Goal: Task Accomplishment & Management: Manage account settings

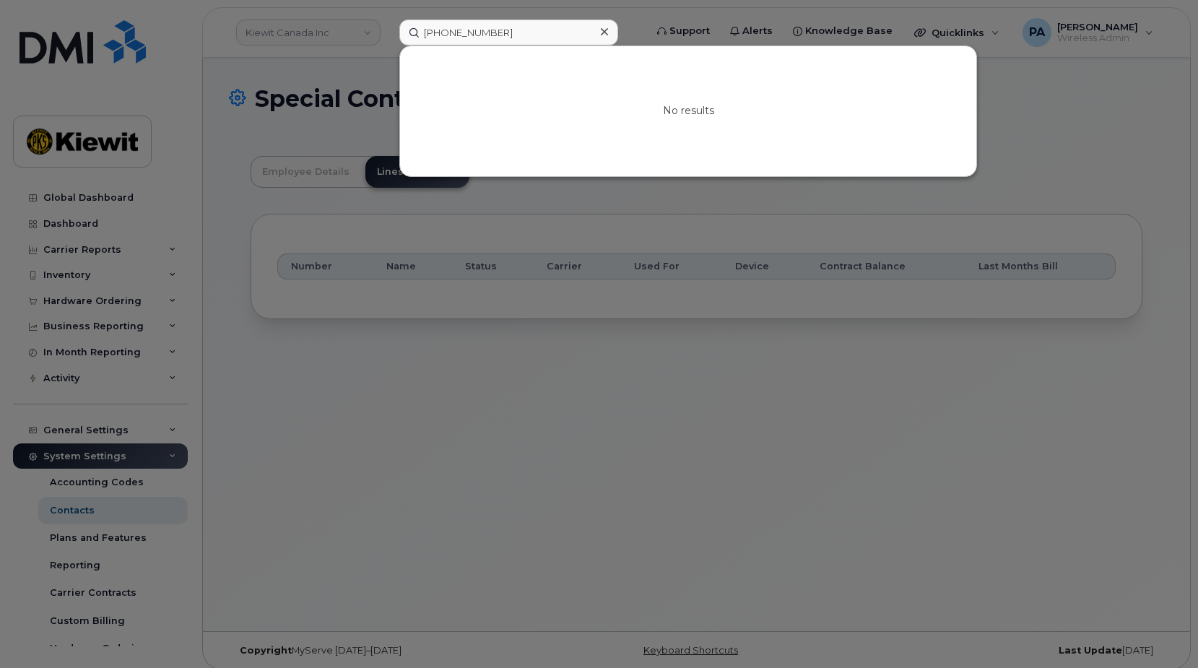
scroll to position [43, 0]
drag, startPoint x: 503, startPoint y: 31, endPoint x: 156, endPoint y: -1, distance: 348.1
click at [156, 0] on html "[PERSON_NAME] Canada Inc [PHONE_NUMBER] No results Support Alerts Knowledge Bas…" at bounding box center [599, 303] width 1198 height 750
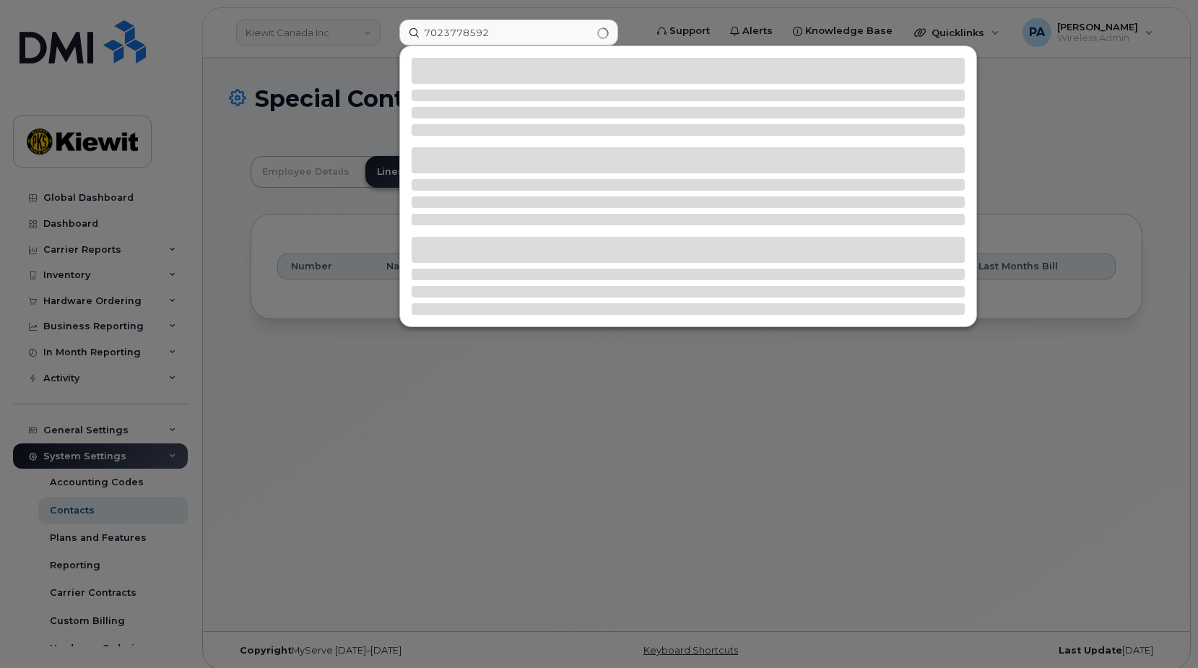
type input "7023778592"
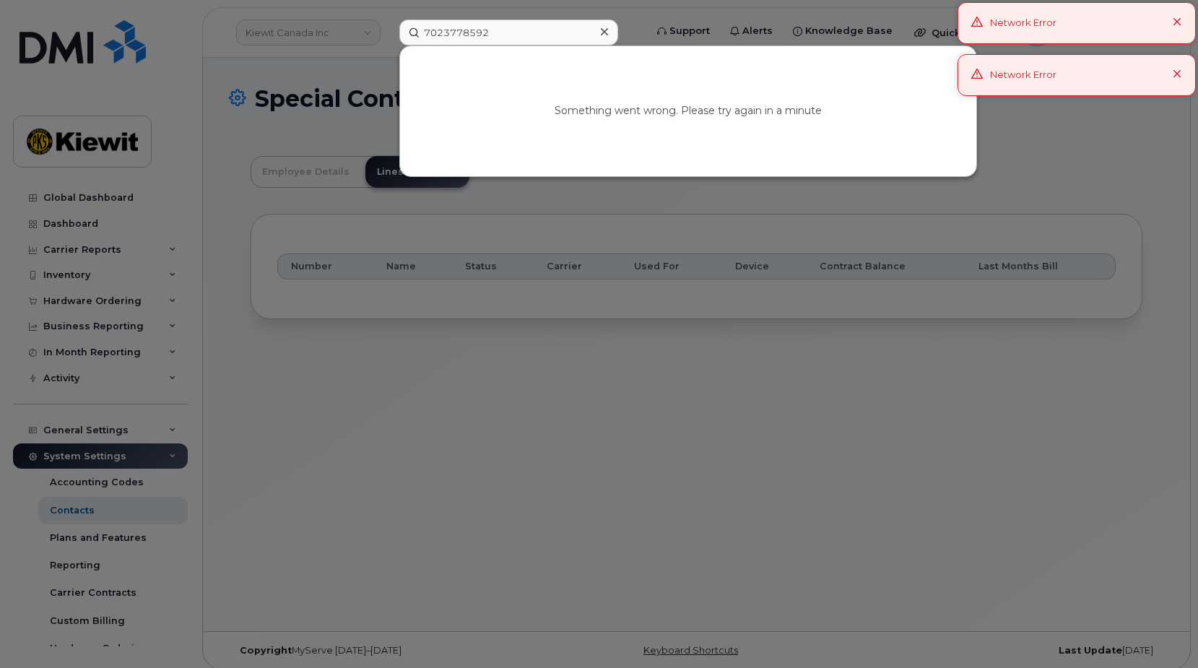
drag, startPoint x: 470, startPoint y: 35, endPoint x: 323, endPoint y: 22, distance: 147.9
click at [388, 22] on div "7023778592 Something went wrong. Please try again in a minute" at bounding box center [517, 32] width 259 height 26
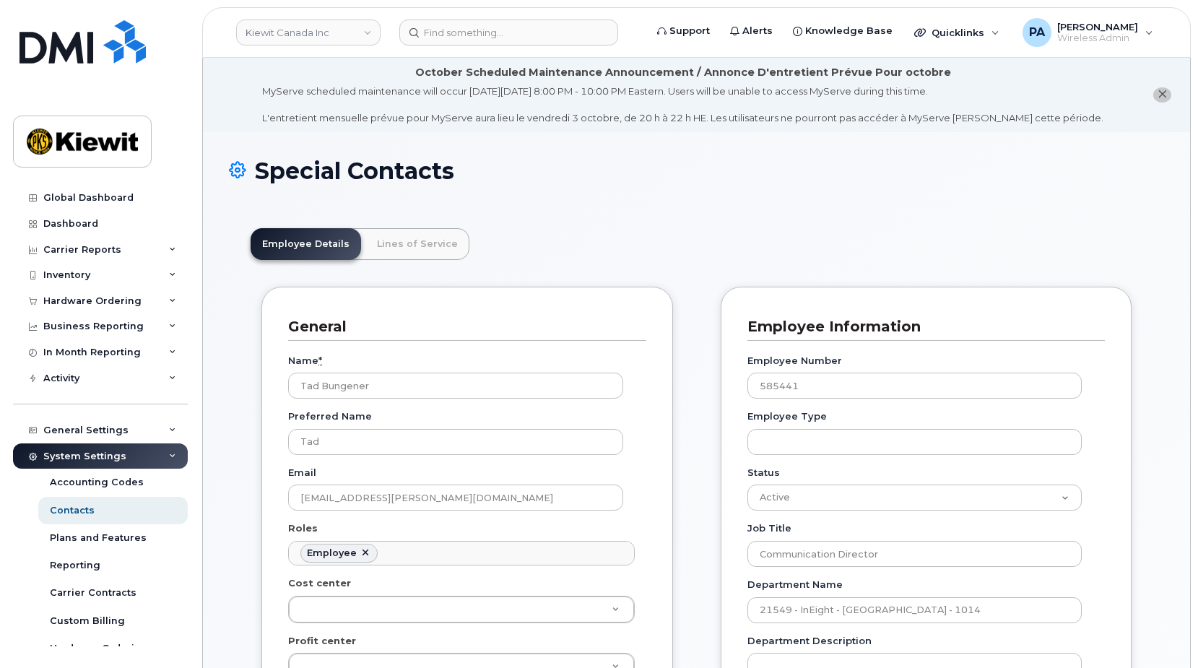
scroll to position [43, 0]
drag, startPoint x: 439, startPoint y: 39, endPoint x: 462, endPoint y: 39, distance: 23.1
click at [439, 38] on input at bounding box center [508, 32] width 219 height 26
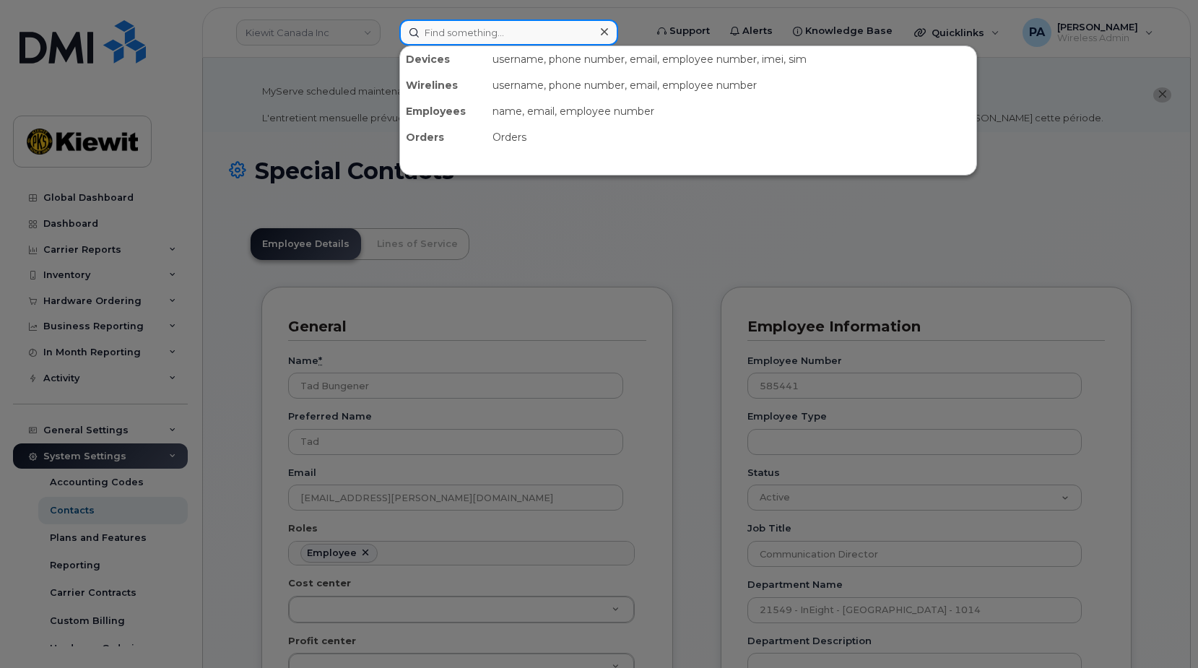
paste input "7023778592"
type input "7023778592"
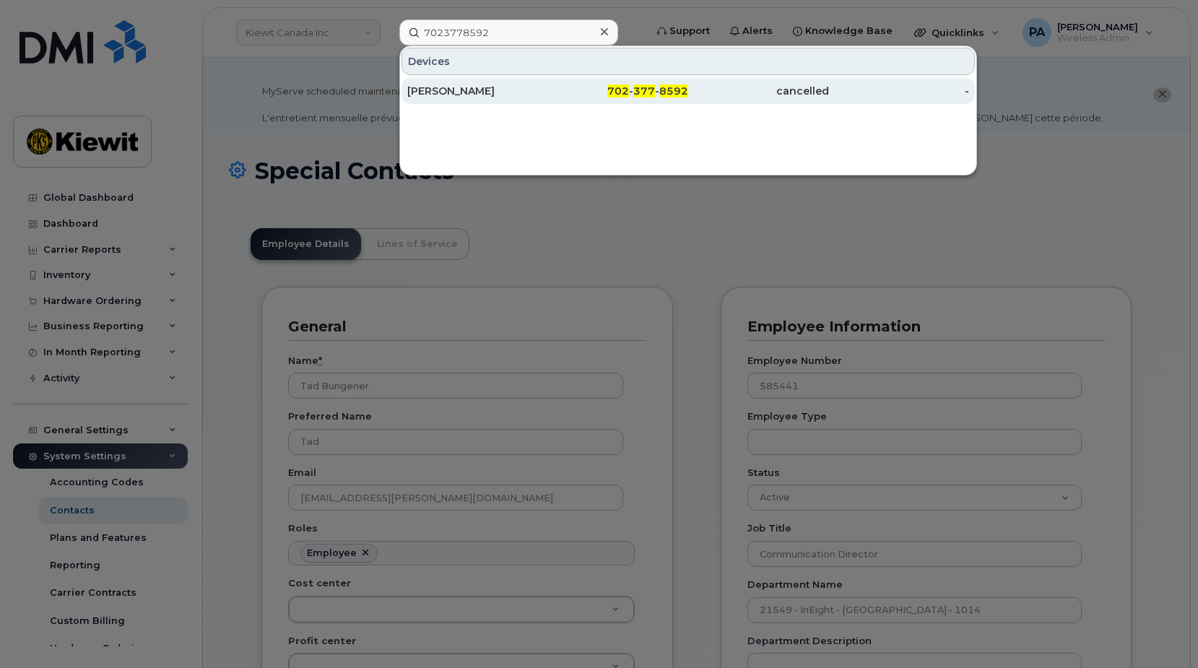
click at [508, 91] on div "GRANT SCHOECK" at bounding box center [477, 91] width 141 height 14
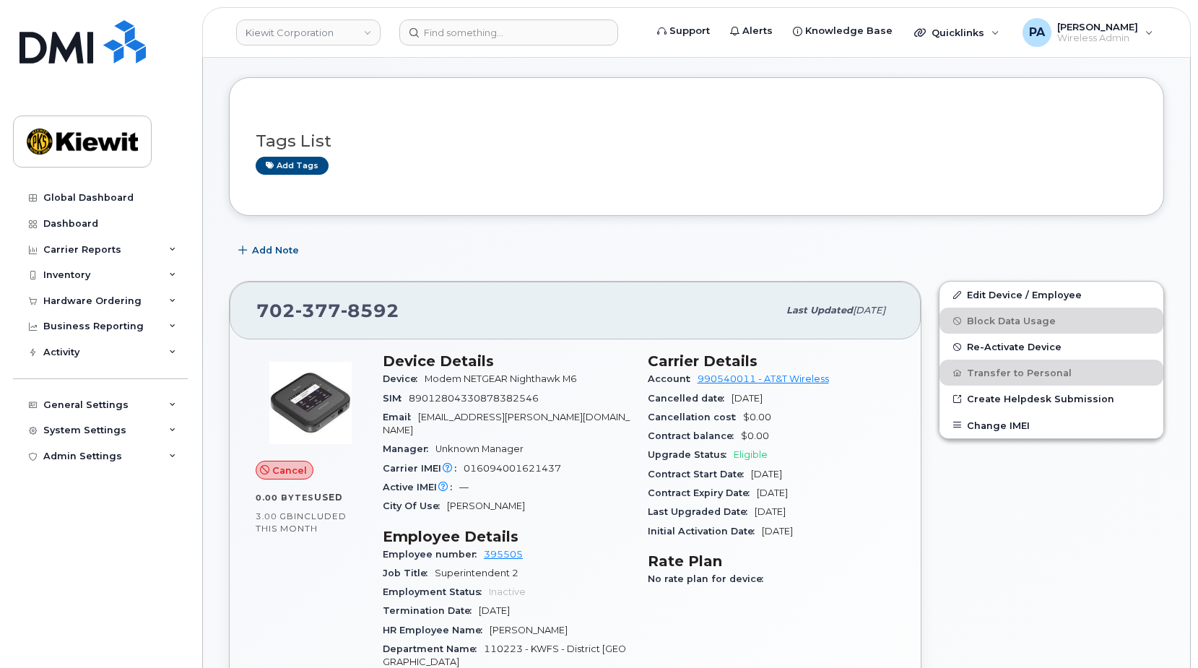
scroll to position [421, 0]
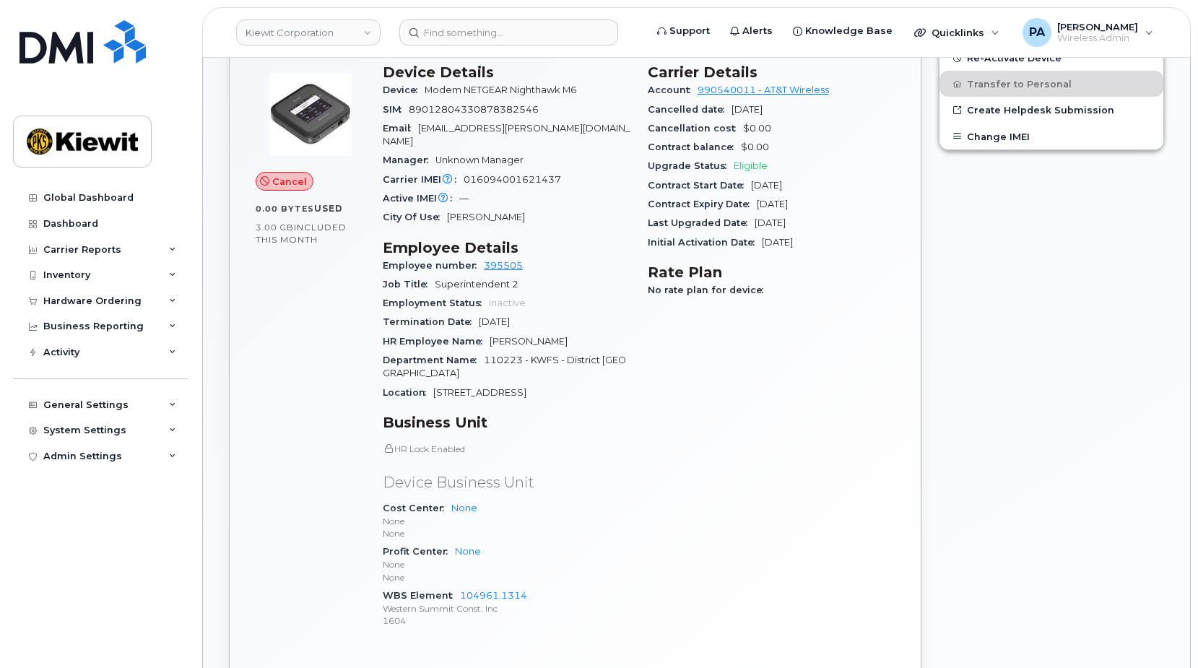
click at [507, 355] on span "110223 - KWFS - District Overhead" at bounding box center [504, 367] width 243 height 24
copy span "110223"
click at [83, 269] on div "Inventory" at bounding box center [100, 275] width 175 height 26
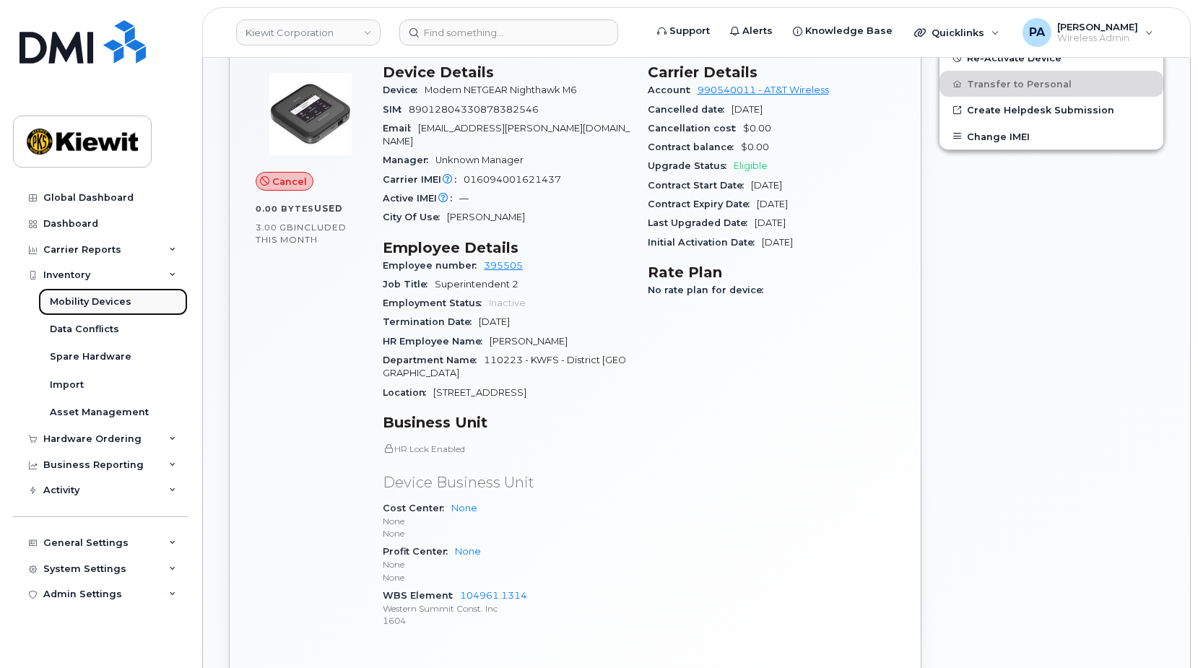
click at [99, 301] on div "Mobility Devices" at bounding box center [91, 301] width 82 height 13
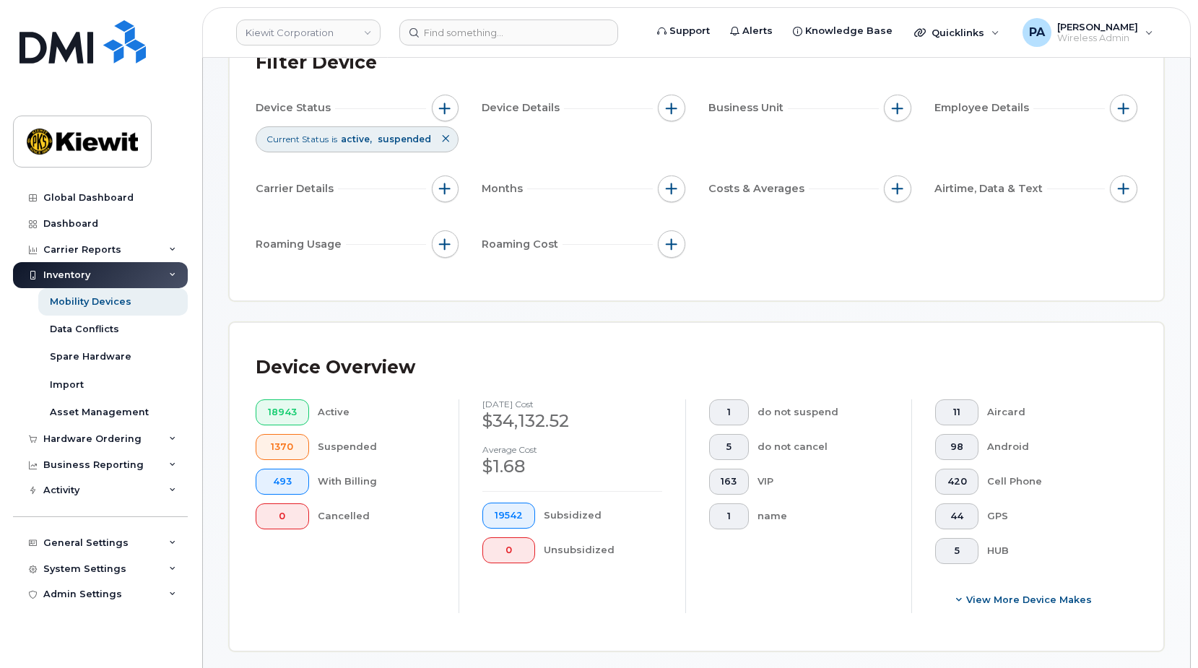
scroll to position [361, 0]
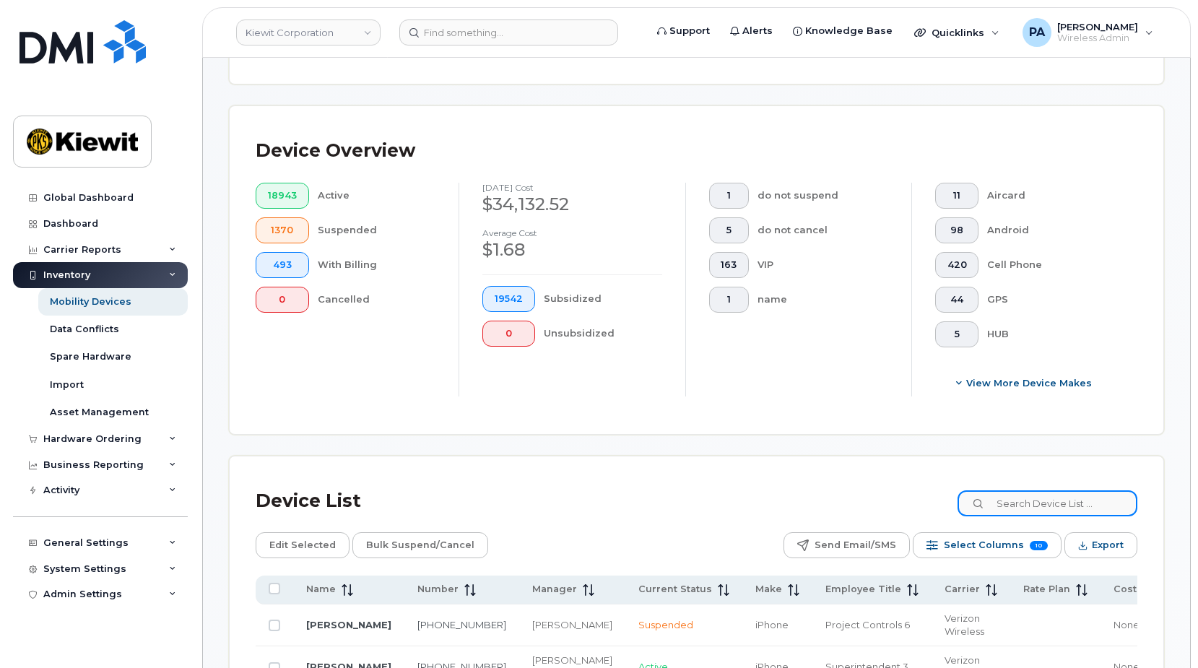
click at [1034, 495] on input at bounding box center [1048, 503] width 180 height 26
paste input "110223"
type input "110223"
click at [864, 494] on div "Device List 110223" at bounding box center [697, 501] width 882 height 38
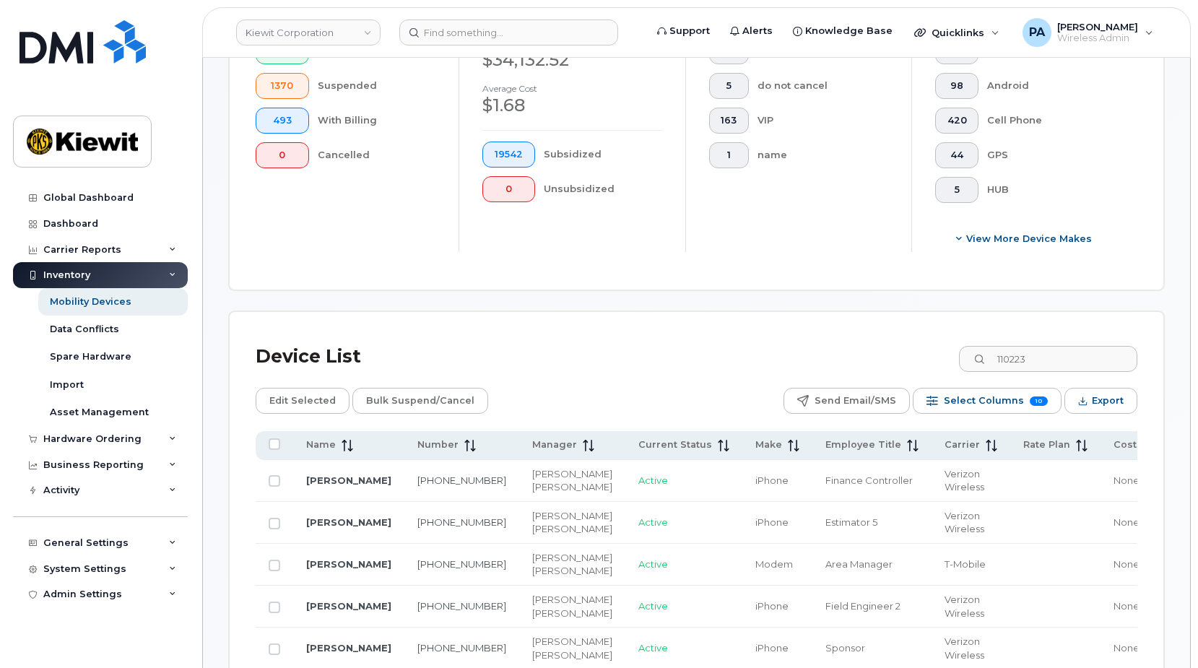
scroll to position [578, 0]
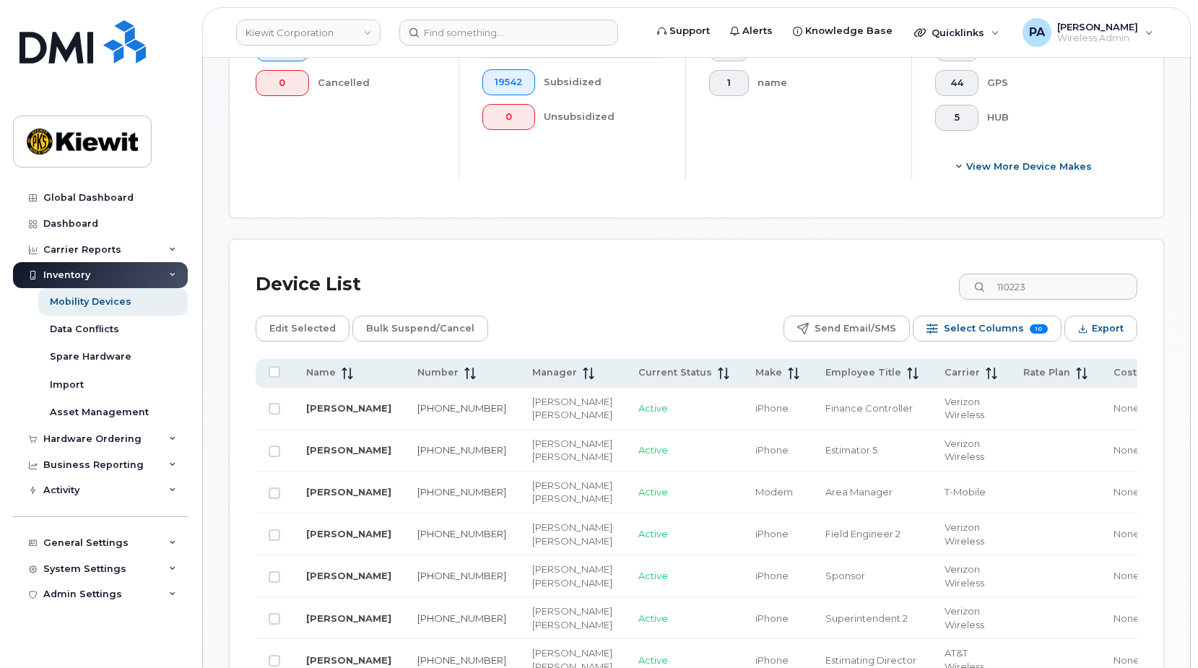
click at [857, 472] on td "Estimator 5" at bounding box center [871, 451] width 119 height 42
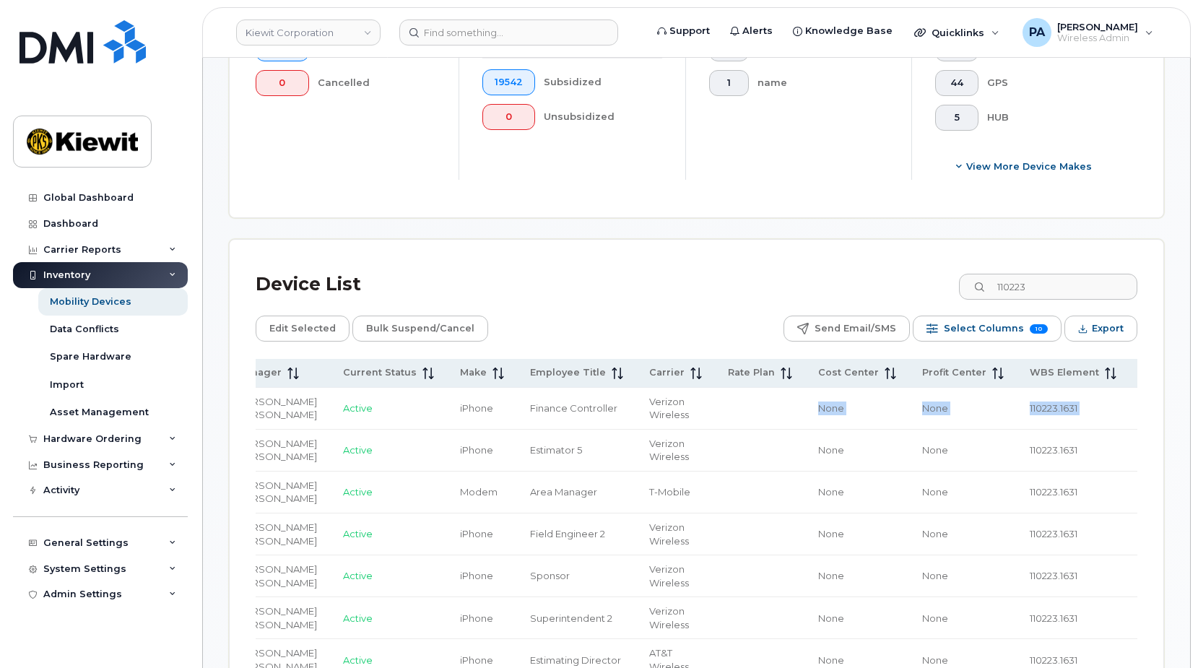
drag, startPoint x: 984, startPoint y: 425, endPoint x: 1155, endPoint y: 422, distance: 170.4
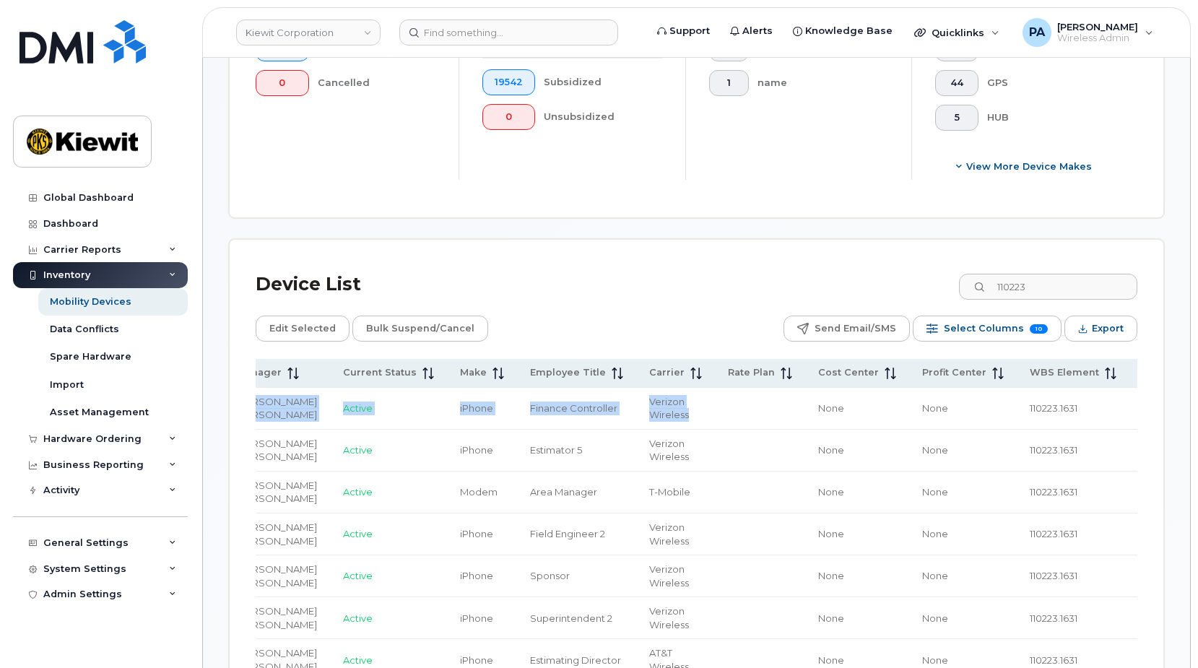
scroll to position [0, 318]
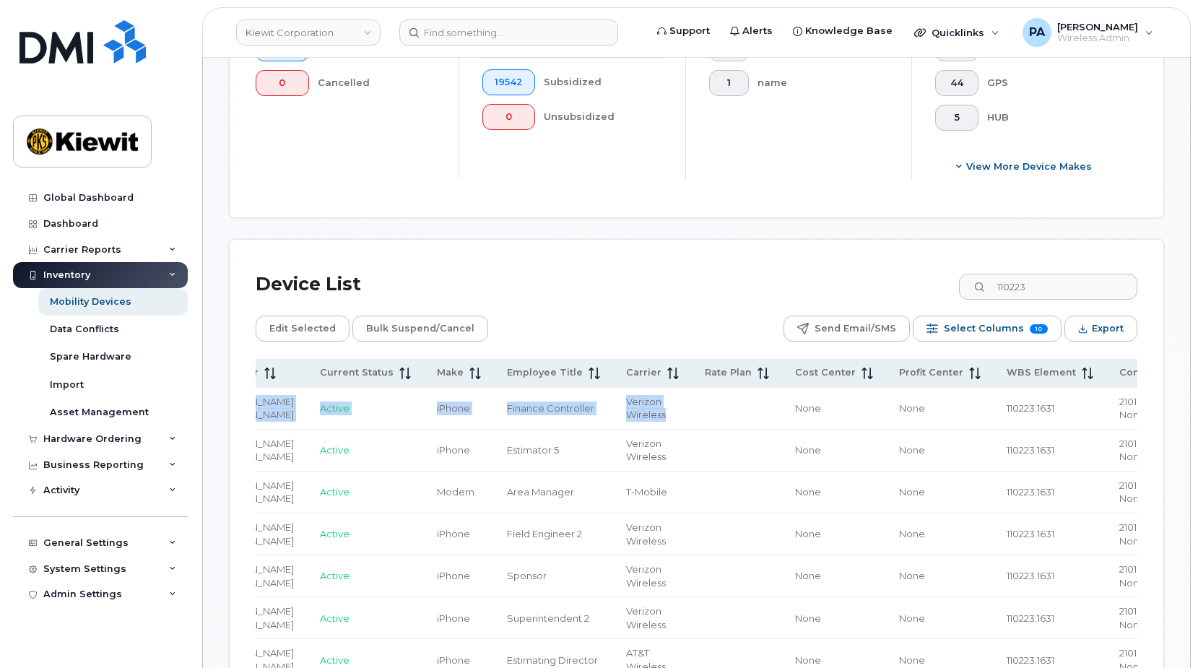
click at [1007, 413] on span "110223.1631" at bounding box center [1031, 408] width 48 height 12
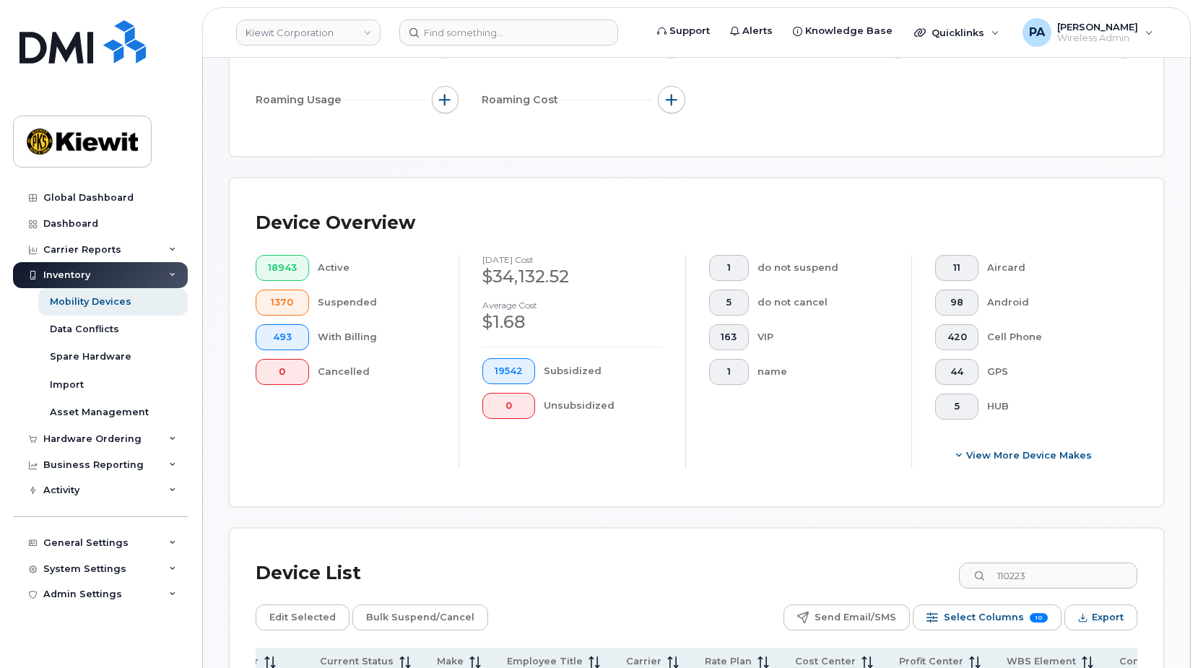
scroll to position [0, 0]
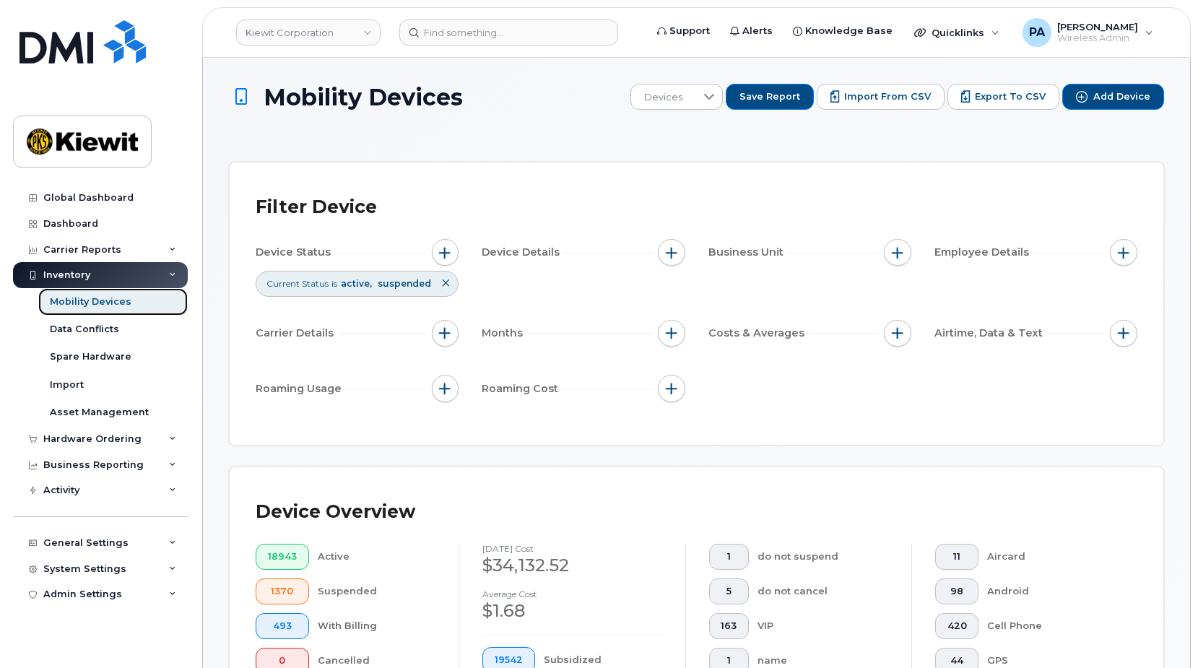
click at [93, 305] on div "Mobility Devices" at bounding box center [91, 301] width 82 height 13
click at [93, 440] on div "Hardware Ordering" at bounding box center [92, 439] width 98 height 12
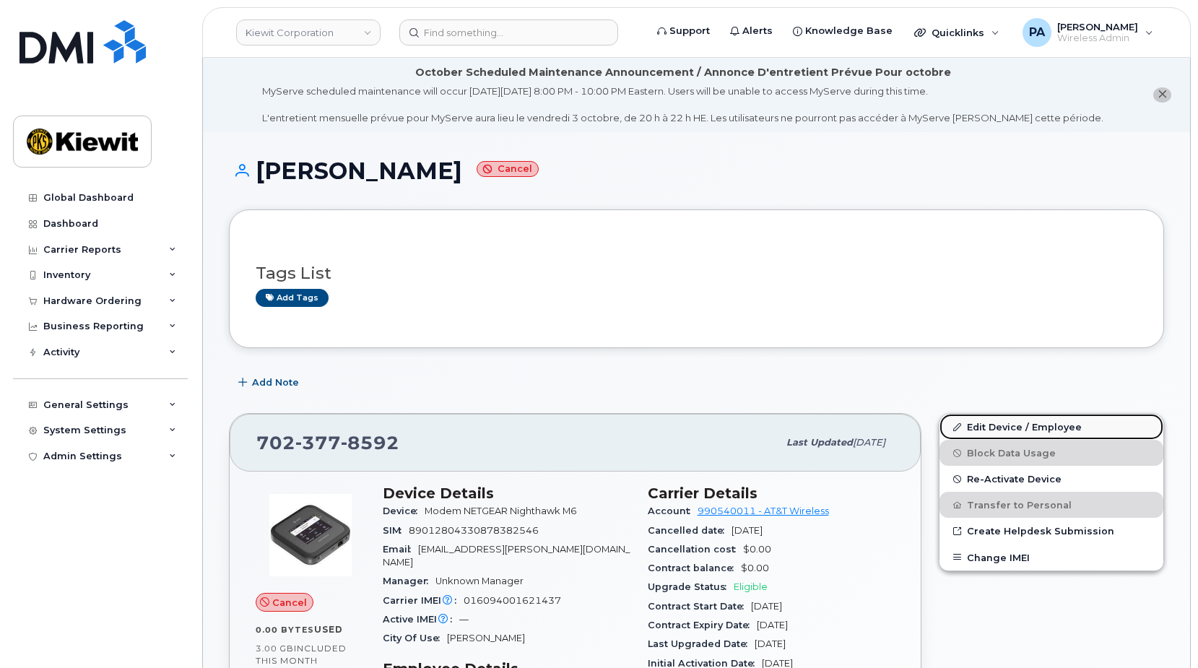
click at [1059, 430] on link "Edit Device / Employee" at bounding box center [1051, 427] width 224 height 26
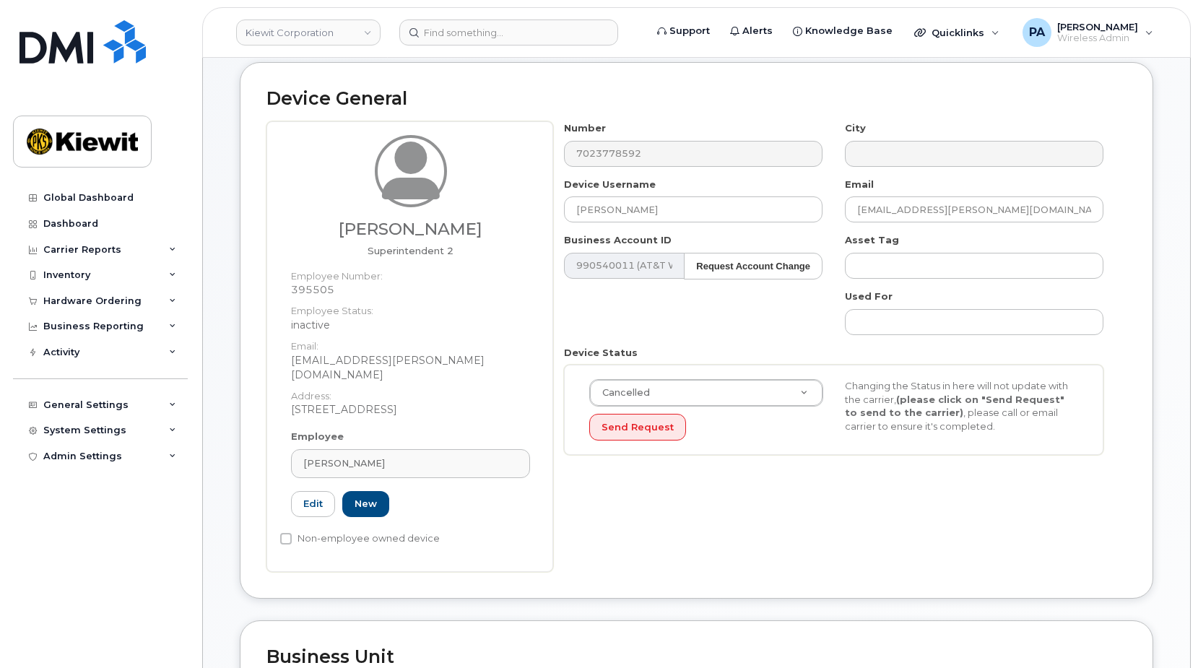
scroll to position [361, 0]
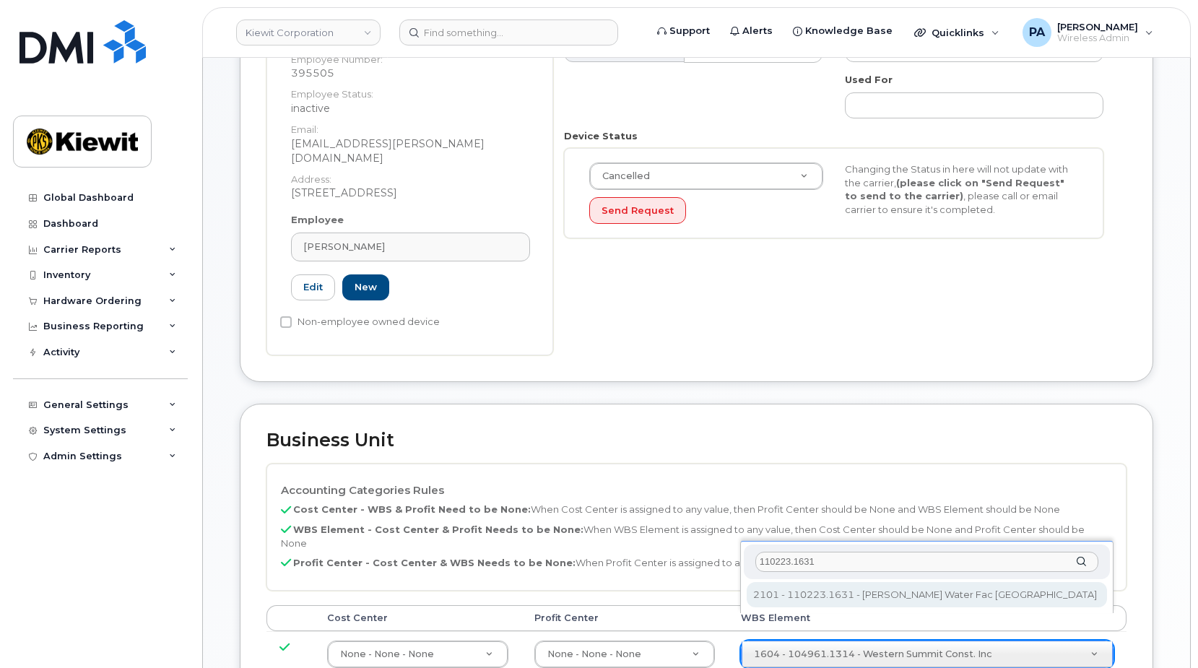
type input "110223.1631"
type input "33468723"
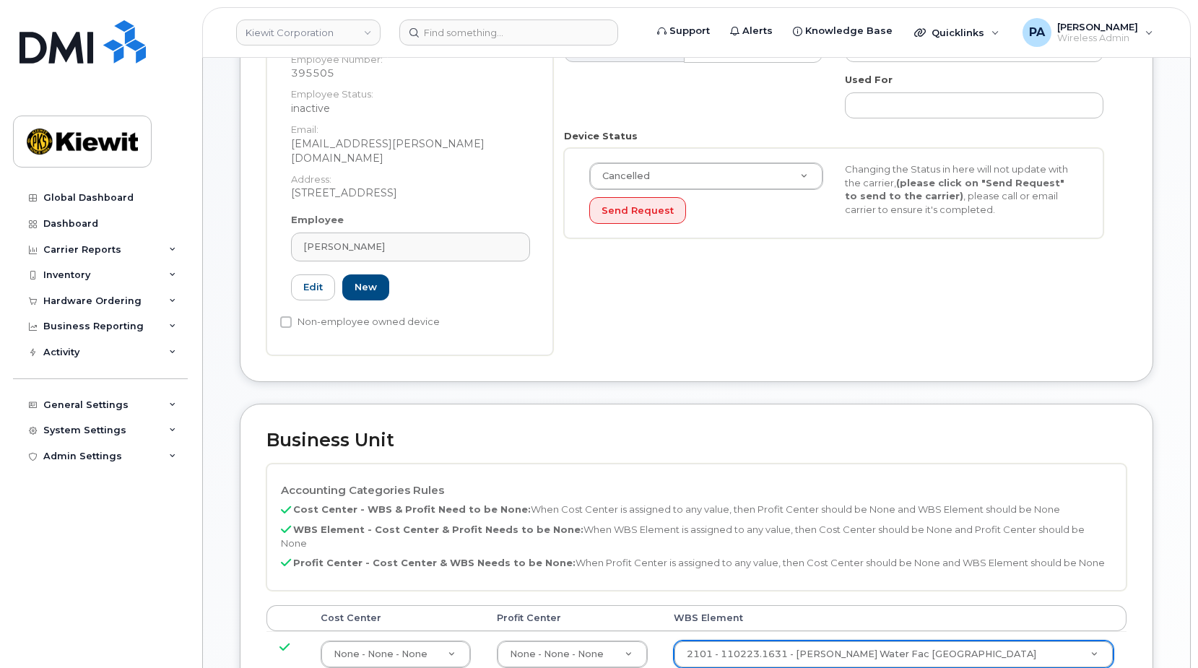
scroll to position [867, 0]
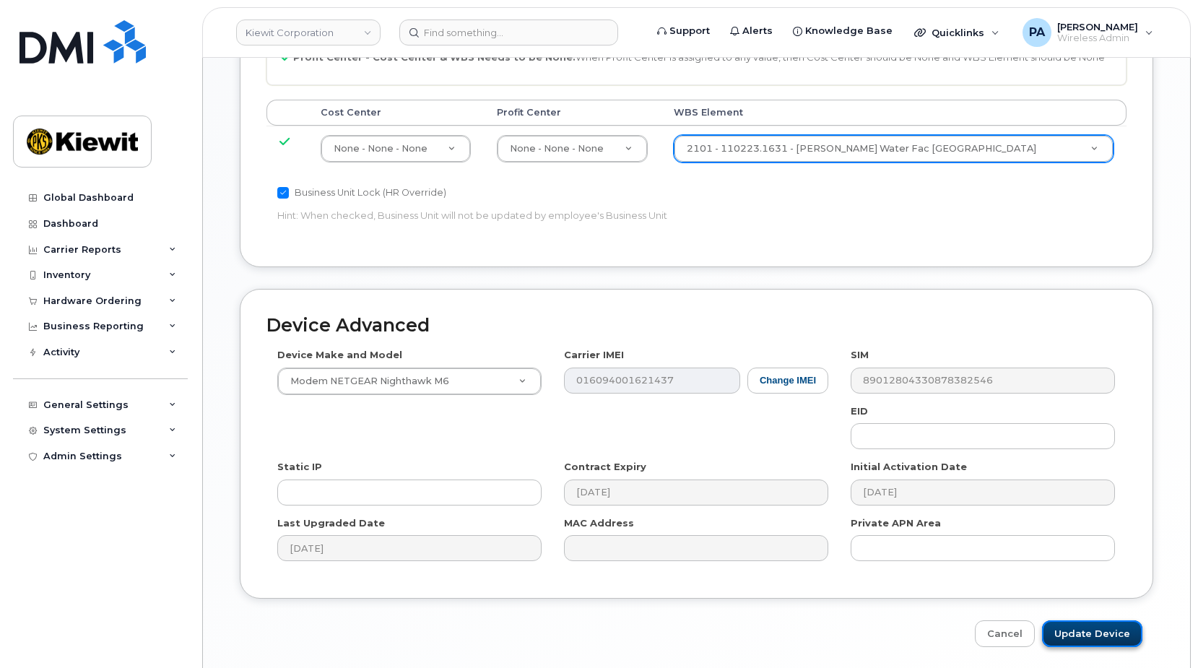
click at [1077, 620] on input "Update Device" at bounding box center [1092, 633] width 100 height 27
type input "Saving..."
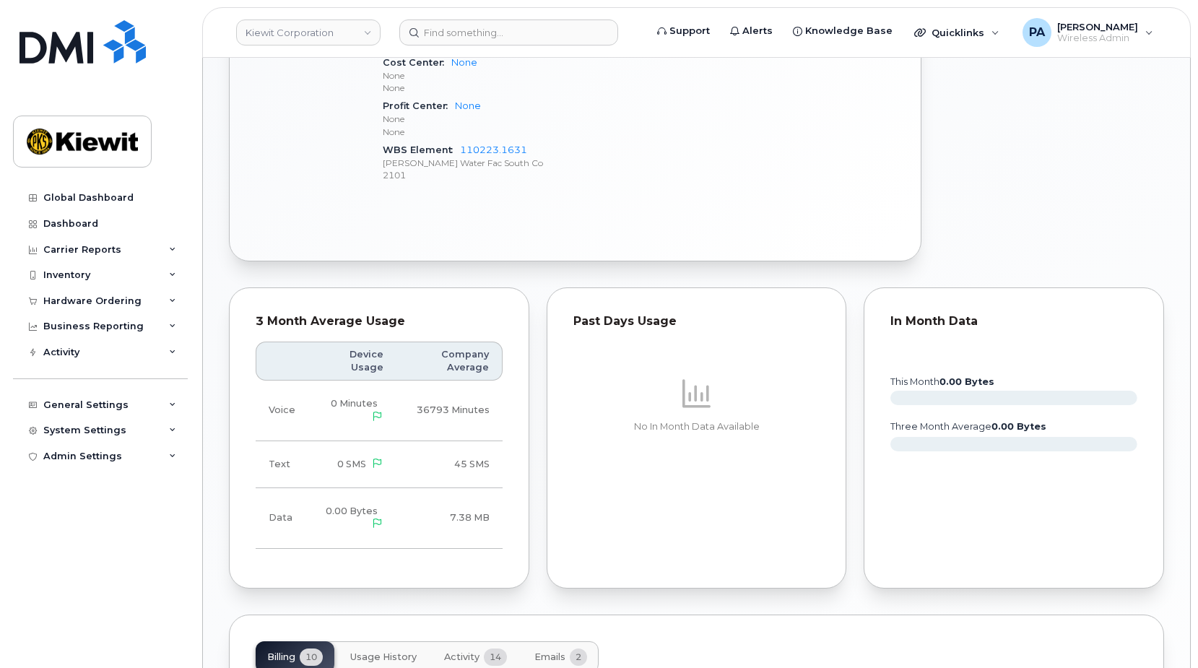
scroll to position [1300, 0]
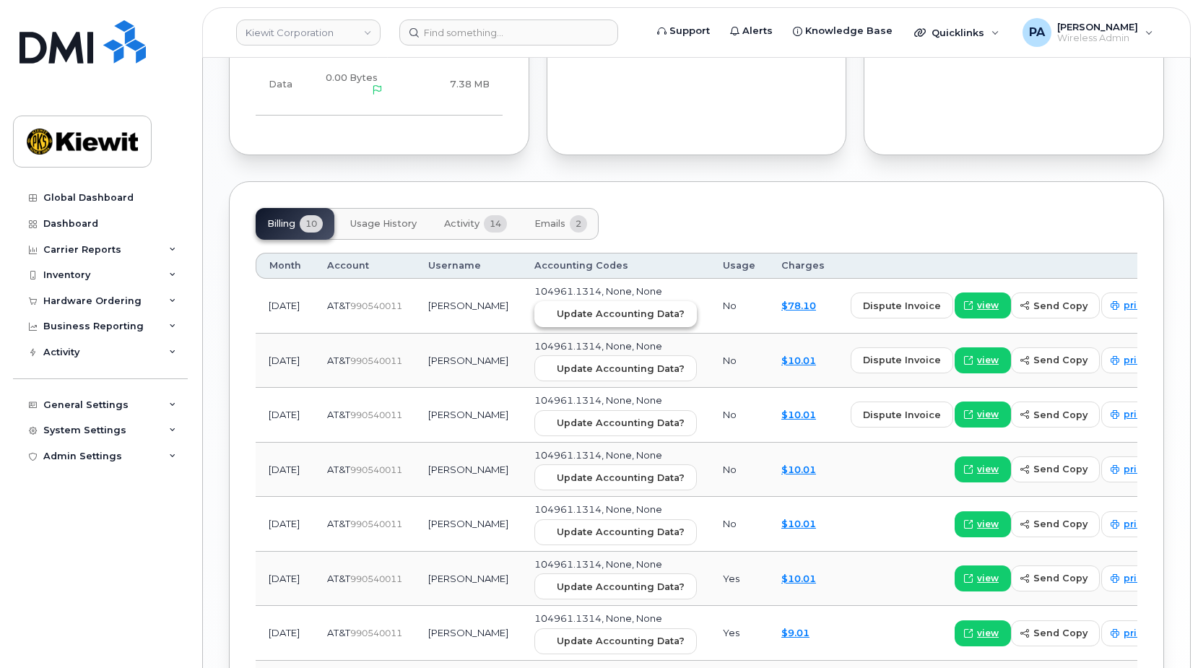
click at [617, 307] on span "Update Accounting Data?" at bounding box center [621, 314] width 128 height 14
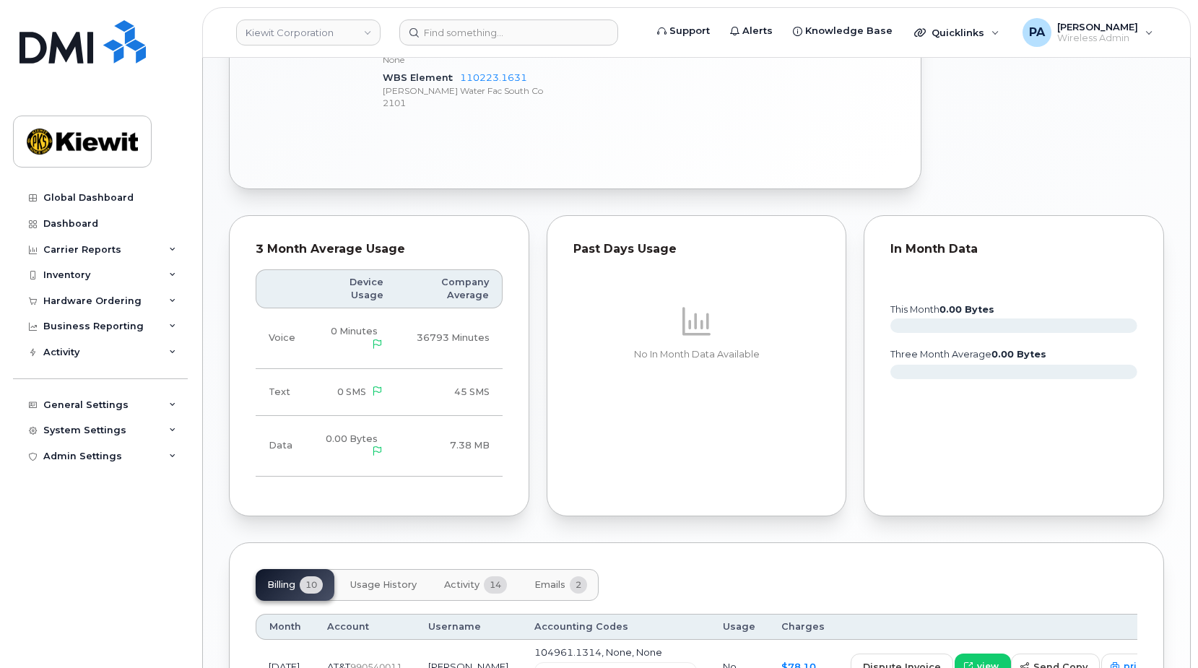
scroll to position [650, 0]
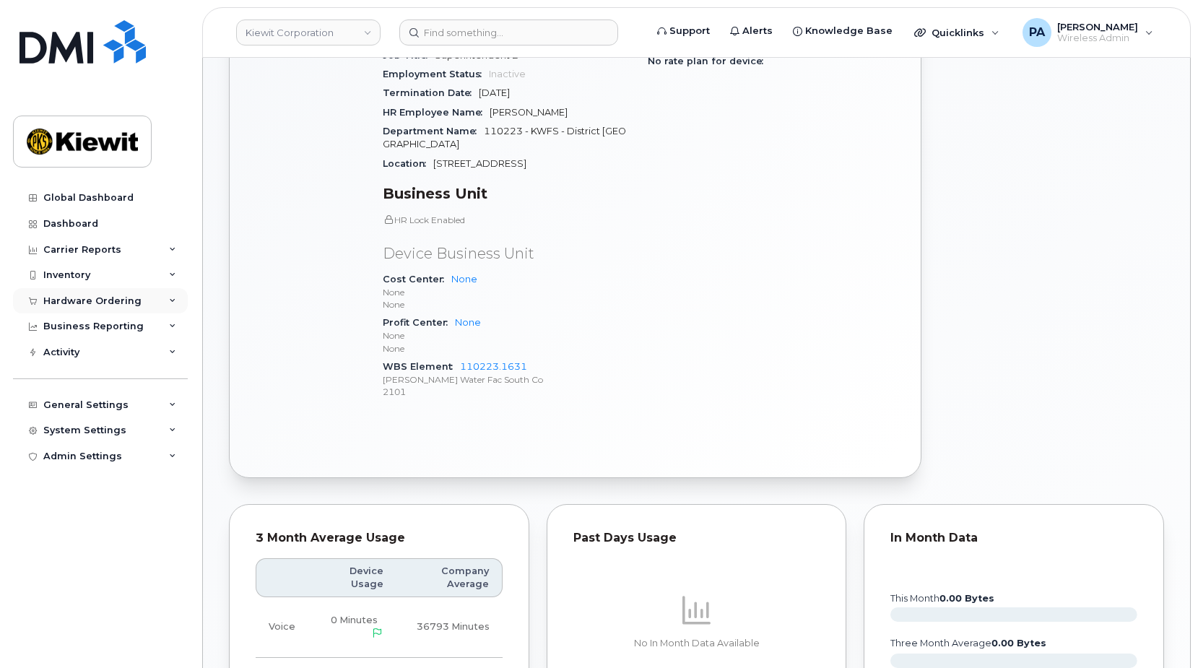
click at [107, 303] on div "Hardware Ordering" at bounding box center [92, 301] width 98 height 12
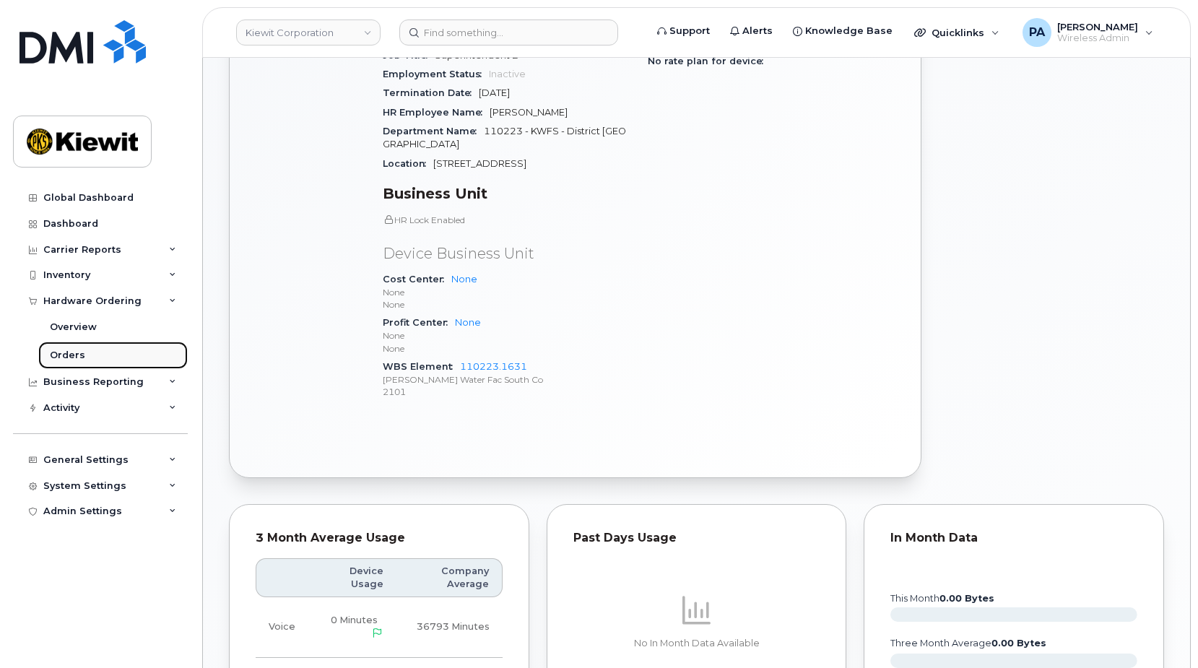
click at [77, 357] on div "Orders" at bounding box center [67, 355] width 35 height 13
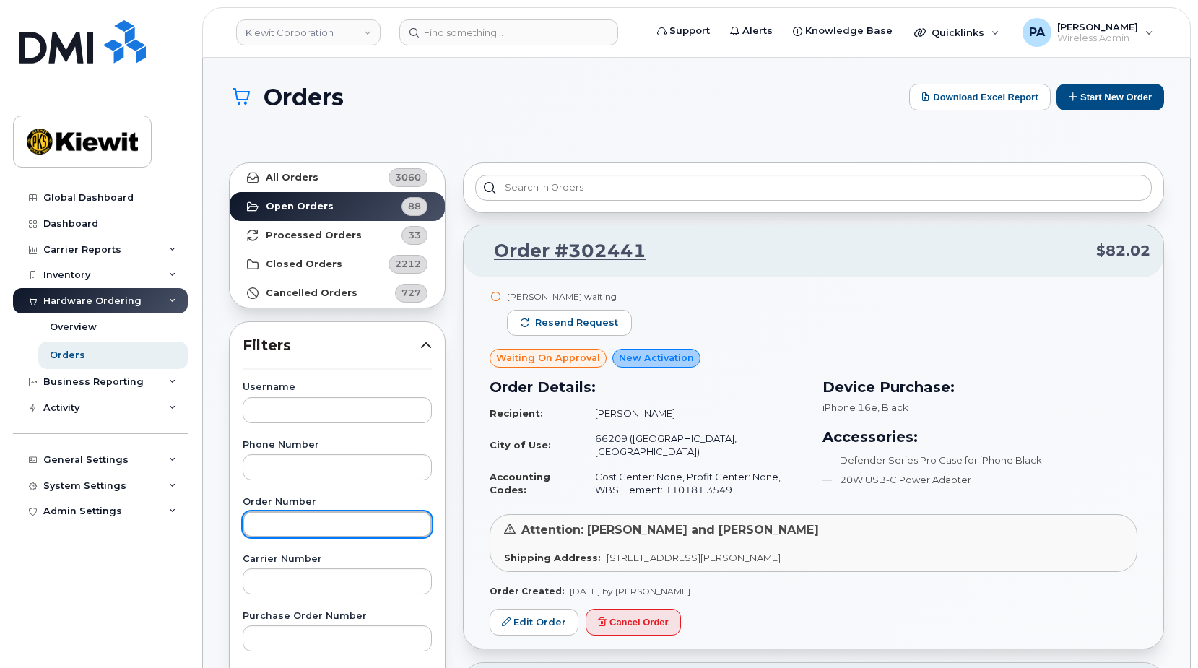
click at [295, 524] on input "text" at bounding box center [337, 524] width 189 height 26
type input "302399"
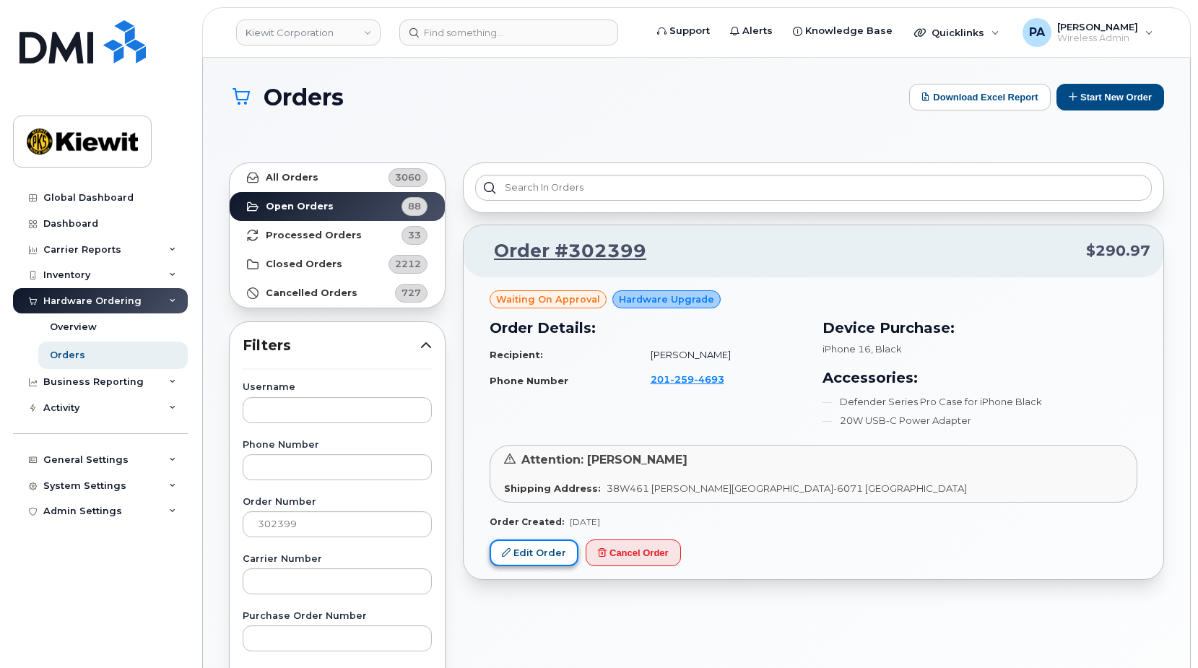
click at [536, 557] on link "Edit Order" at bounding box center [534, 552] width 89 height 27
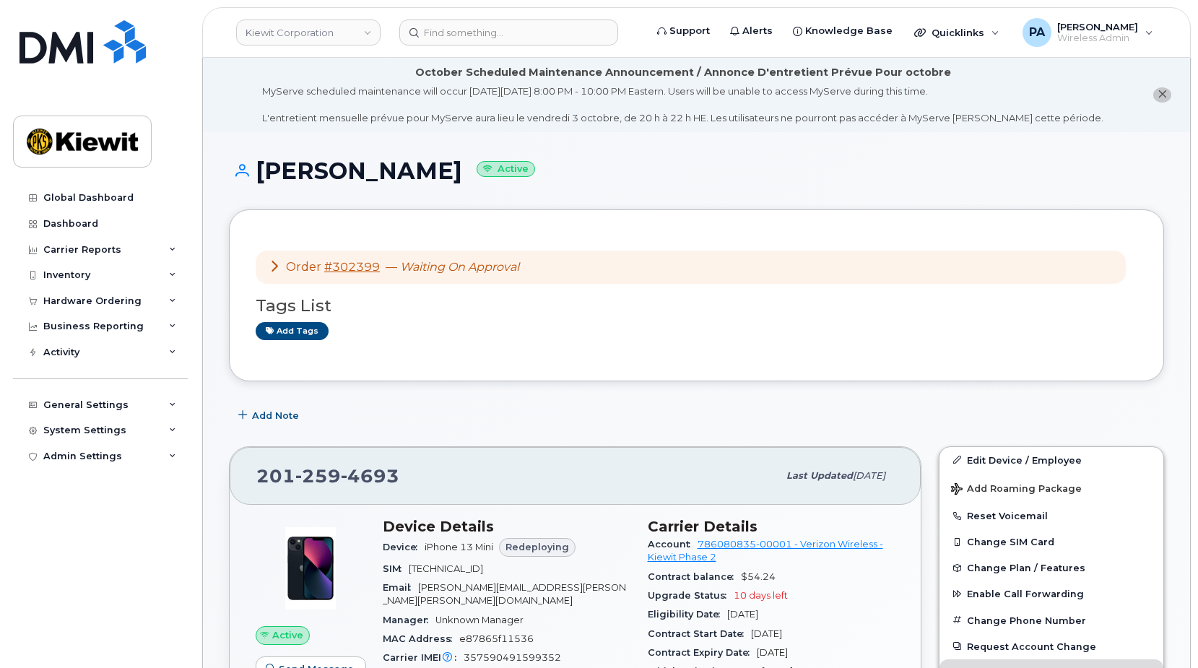
scroll to position [433, 0]
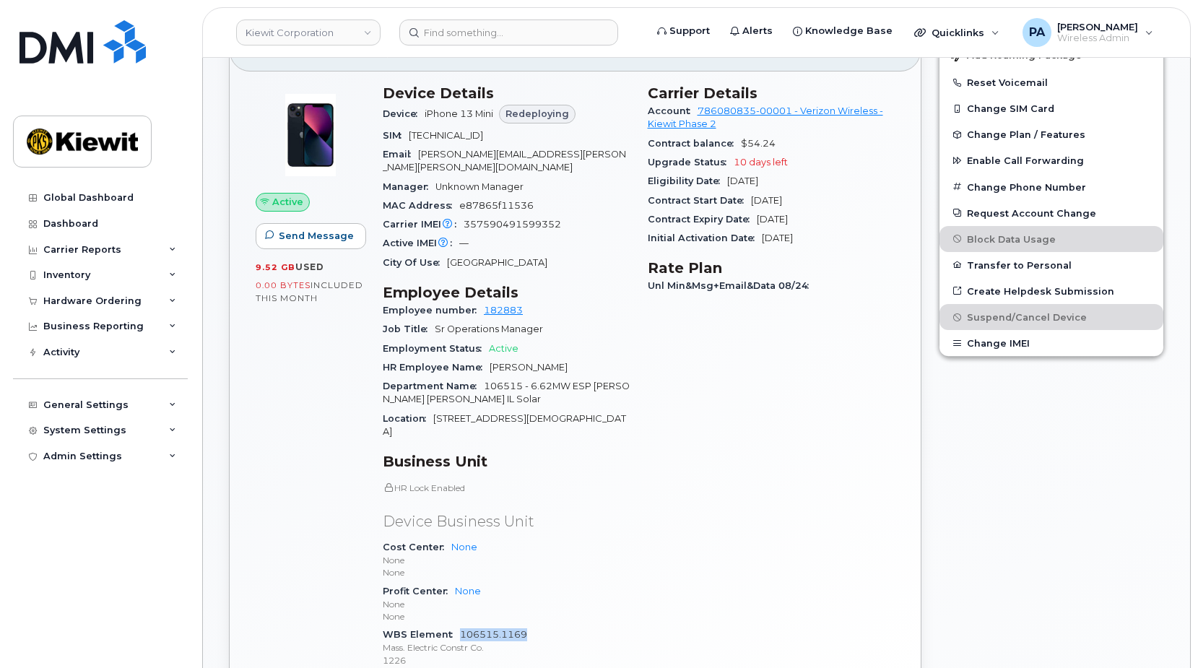
drag, startPoint x: 537, startPoint y: 609, endPoint x: 459, endPoint y: 610, distance: 77.3
click at [459, 625] on div "WBS Element 106515.1169 Mass. Electric Constr Co. 1226" at bounding box center [507, 647] width 248 height 44
copy link "106515.1169"
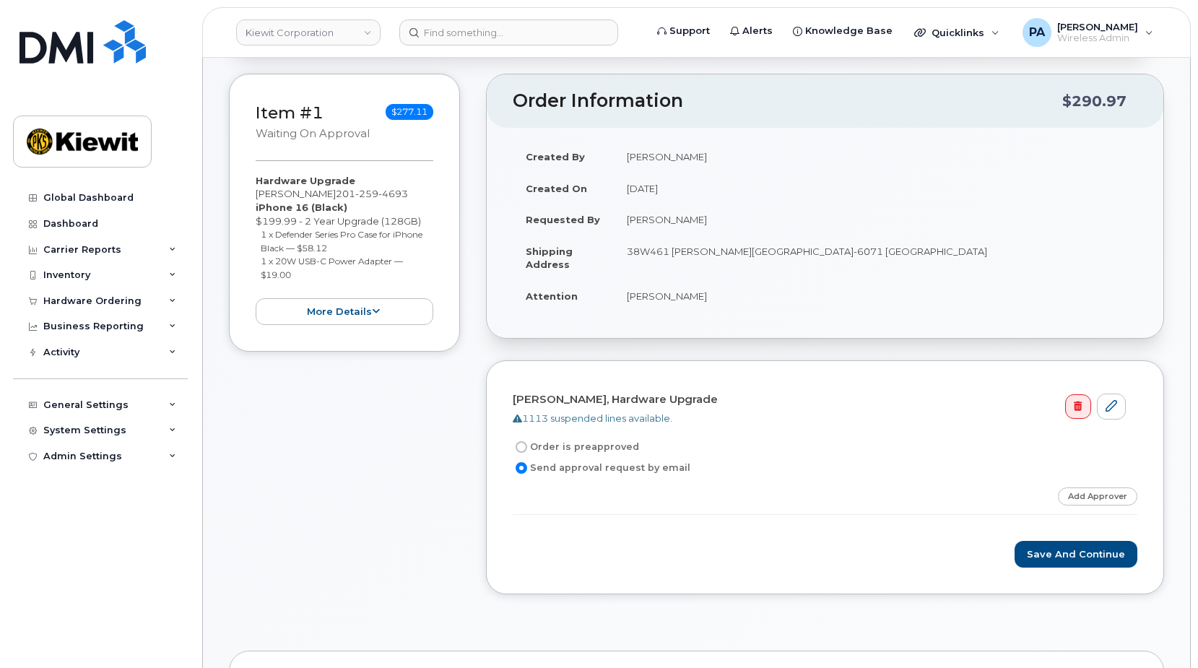
scroll to position [433, 0]
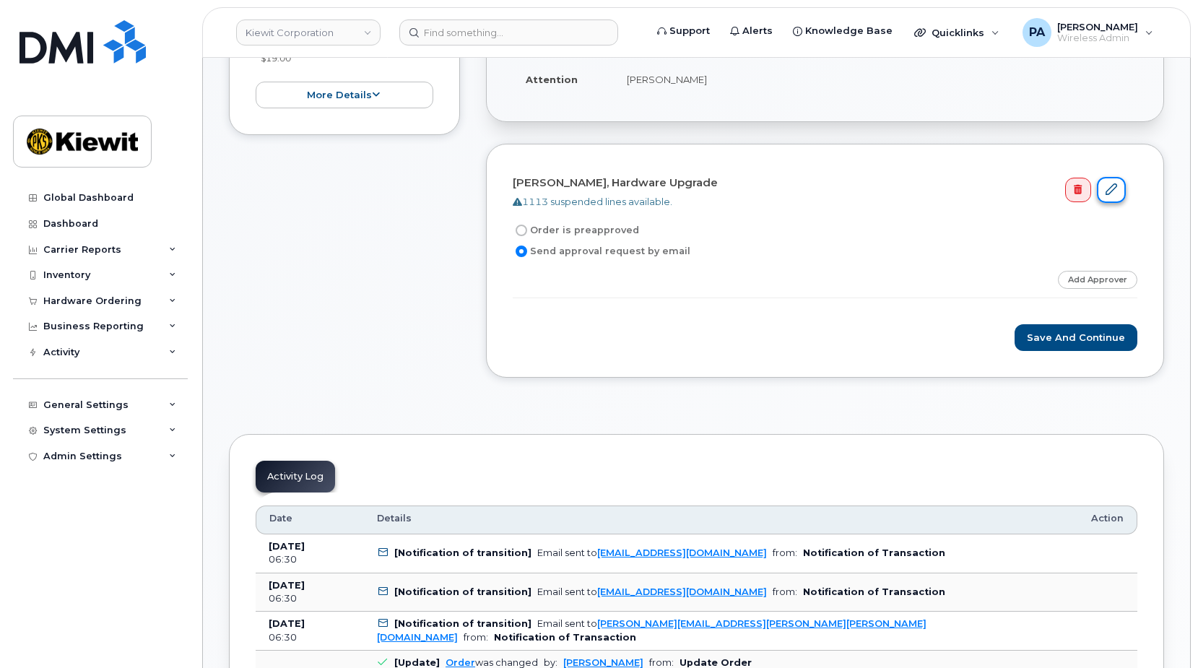
click at [1112, 186] on icon at bounding box center [1112, 189] width 12 height 12
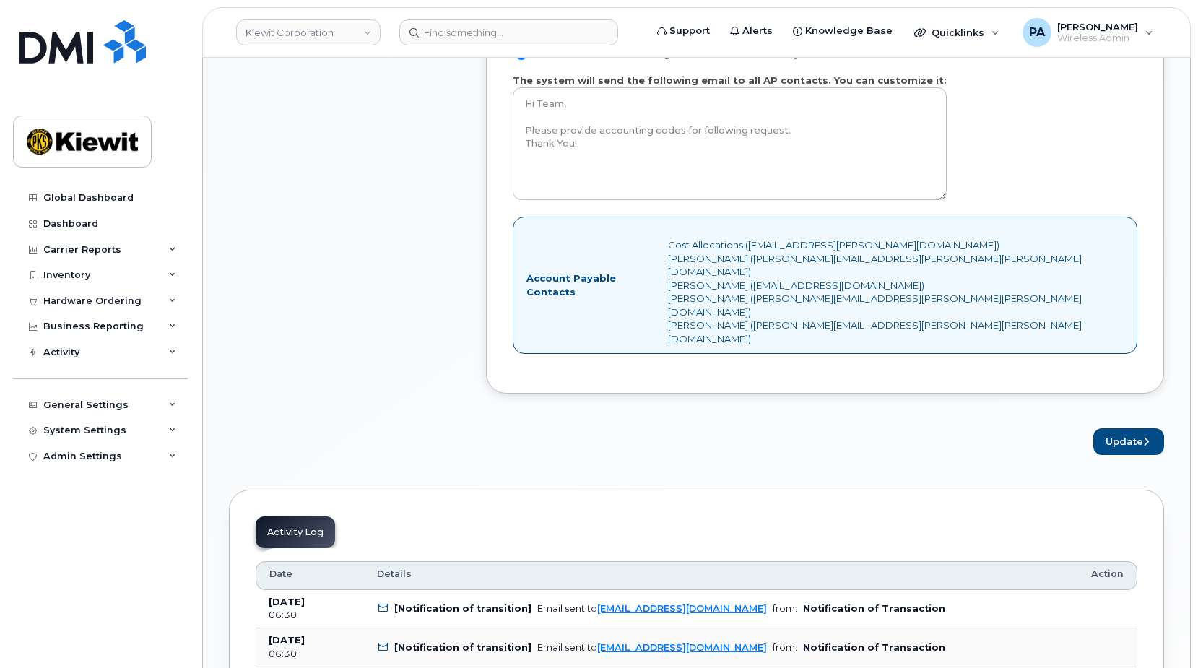
scroll to position [1083, 0]
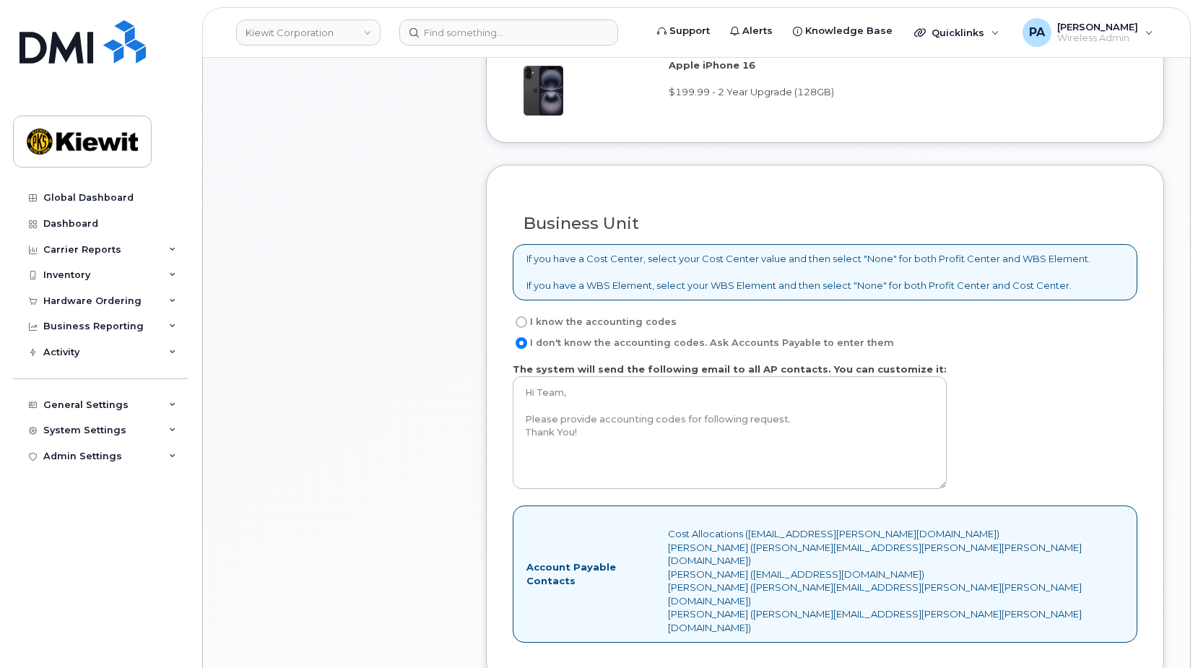
click at [575, 325] on label "I know the accounting codes" at bounding box center [595, 321] width 164 height 17
click at [527, 325] on input "I know the accounting codes" at bounding box center [522, 322] width 12 height 12
radio input "true"
select select
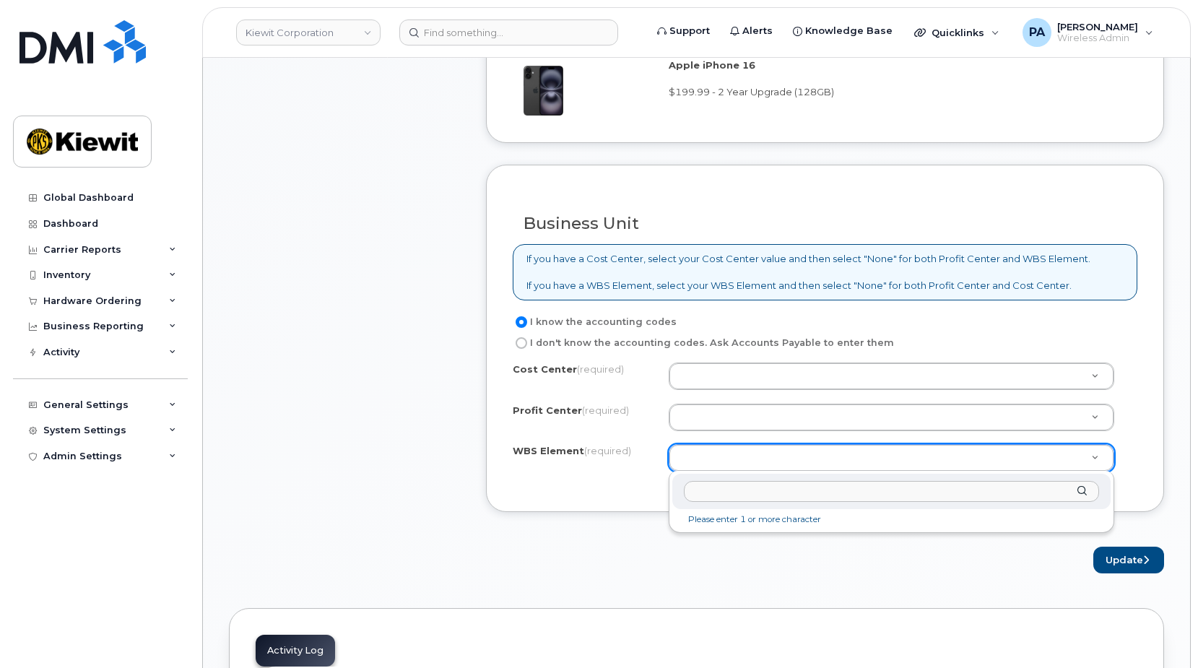
type input "106515.1169"
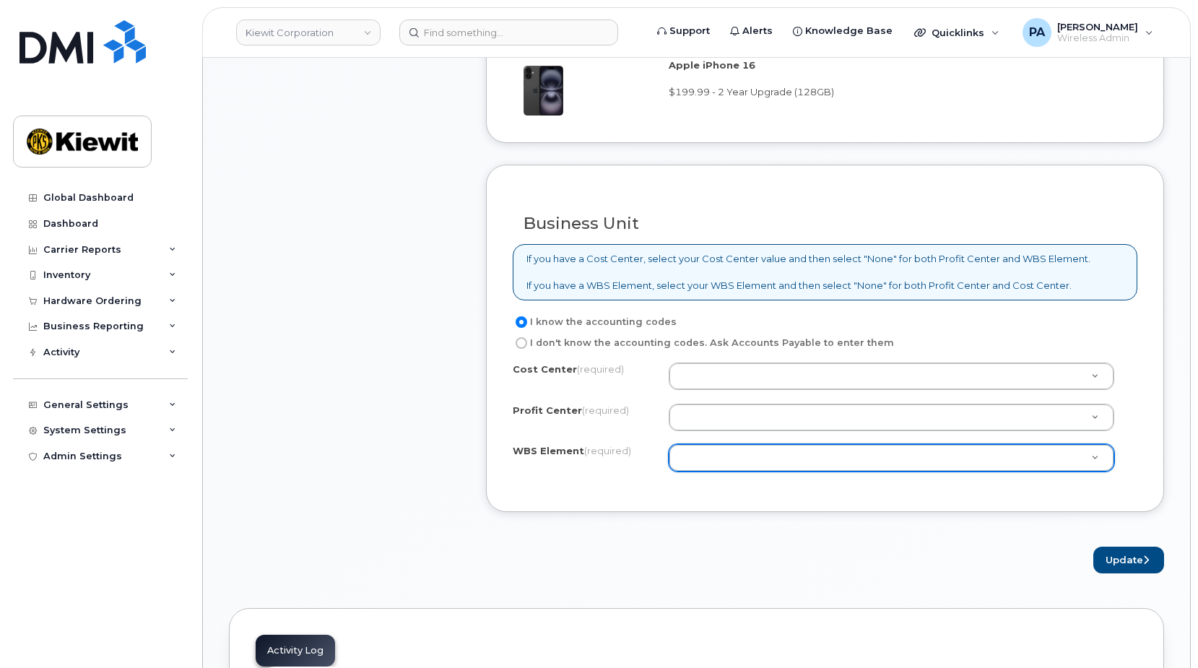
scroll to position [1011, 0]
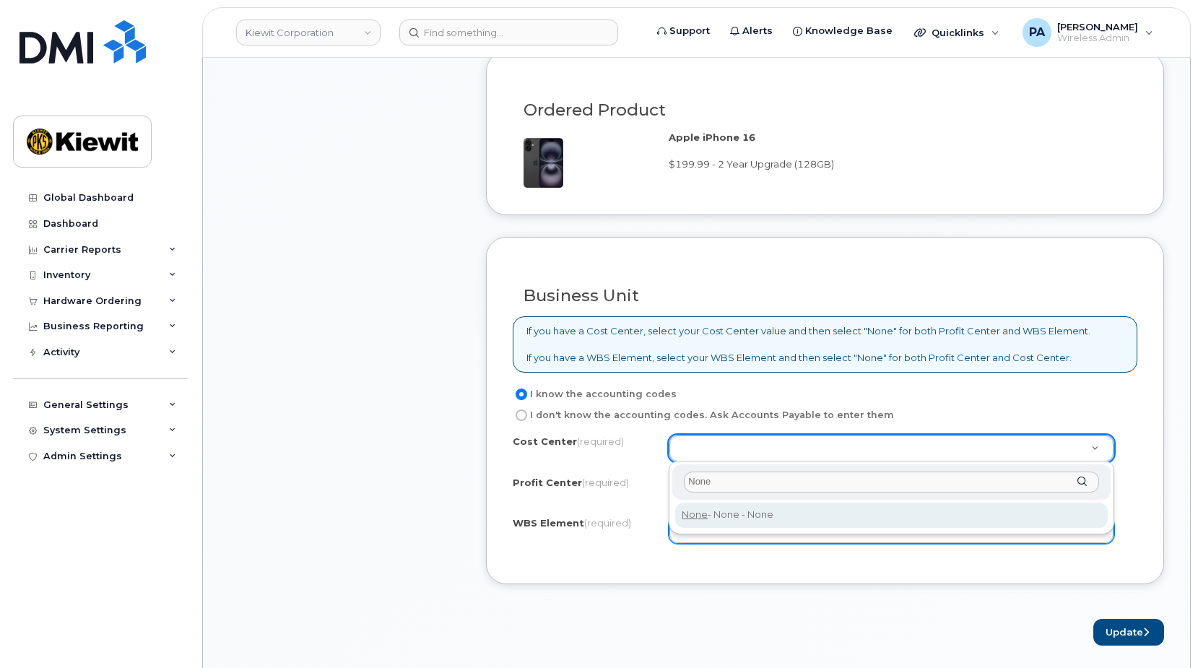
type input "None"
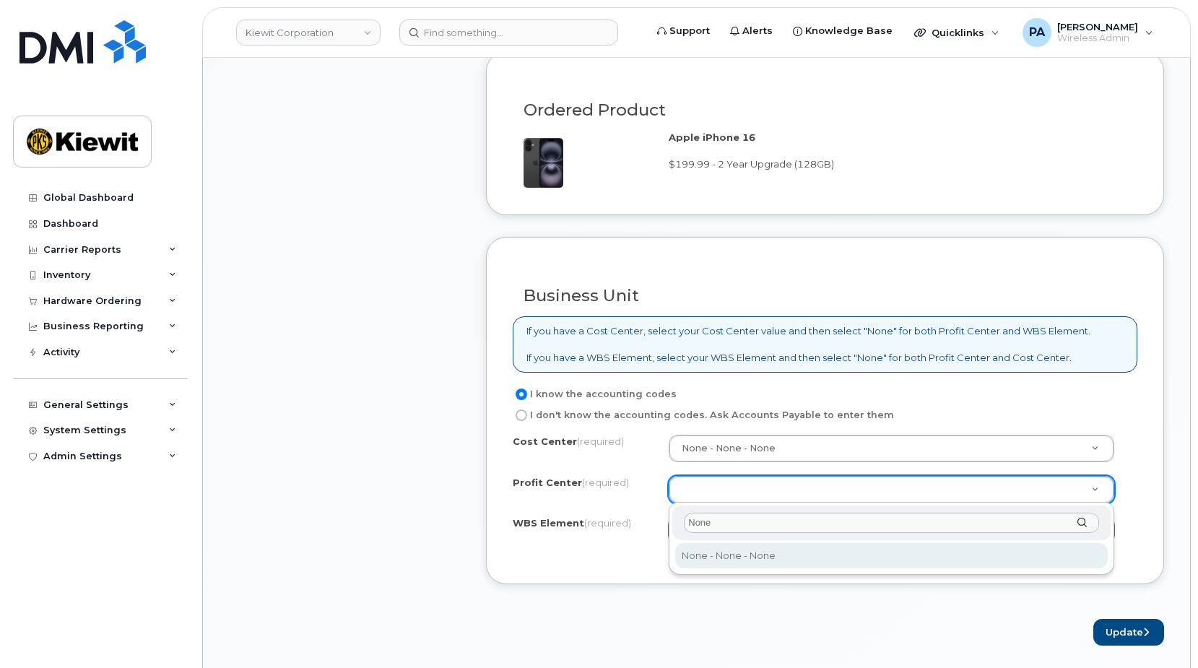
type input "None"
select select "None"
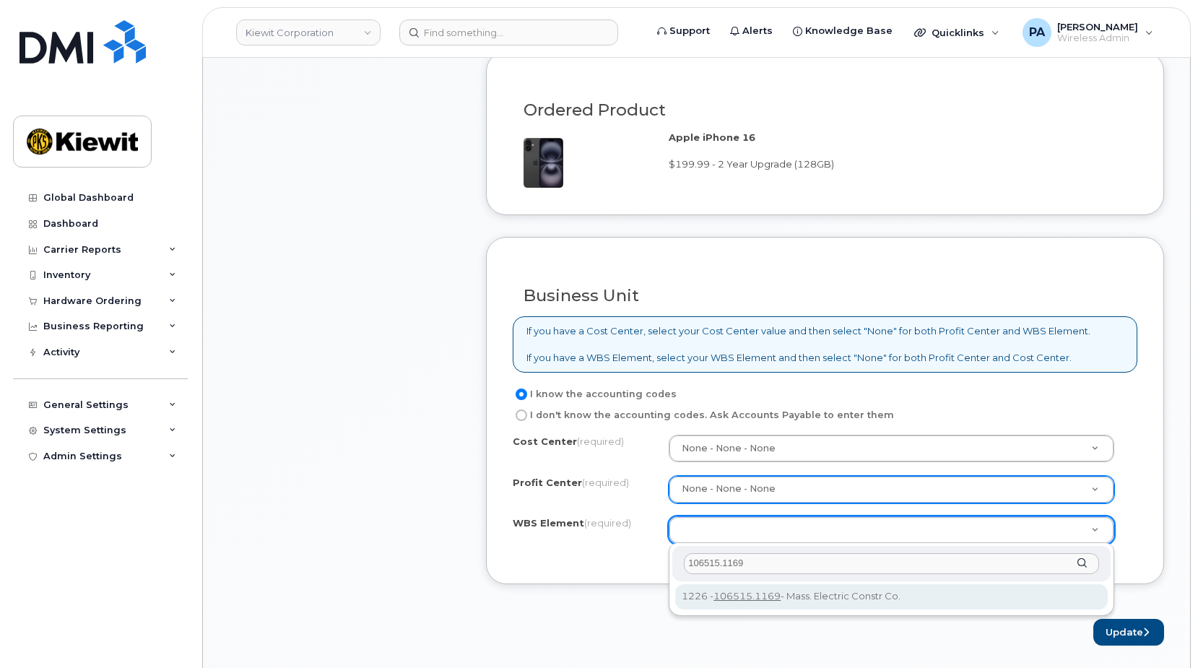
type input "106515.1169"
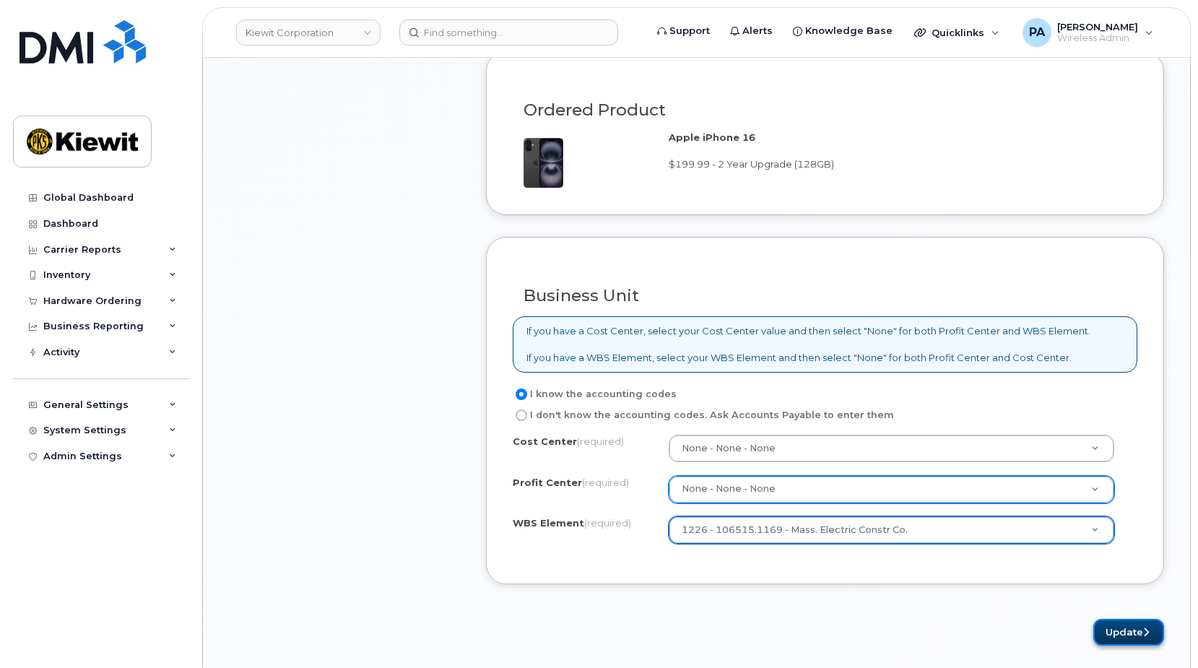
click at [1107, 633] on button "Update" at bounding box center [1128, 632] width 71 height 27
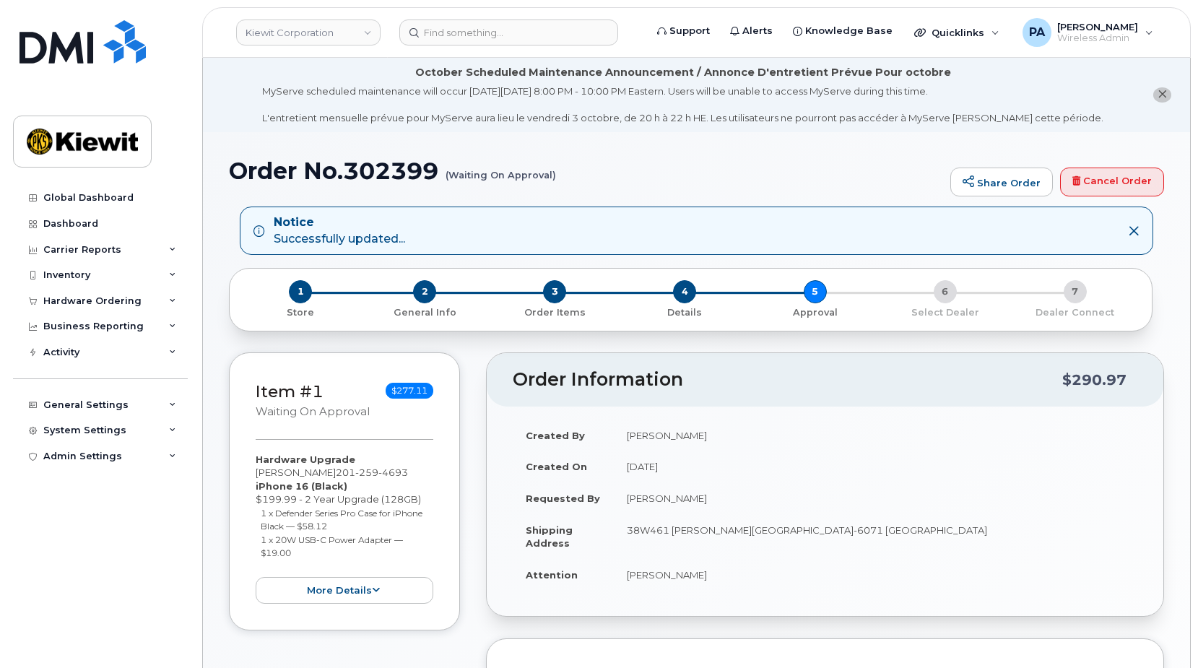
scroll to position [298, 0]
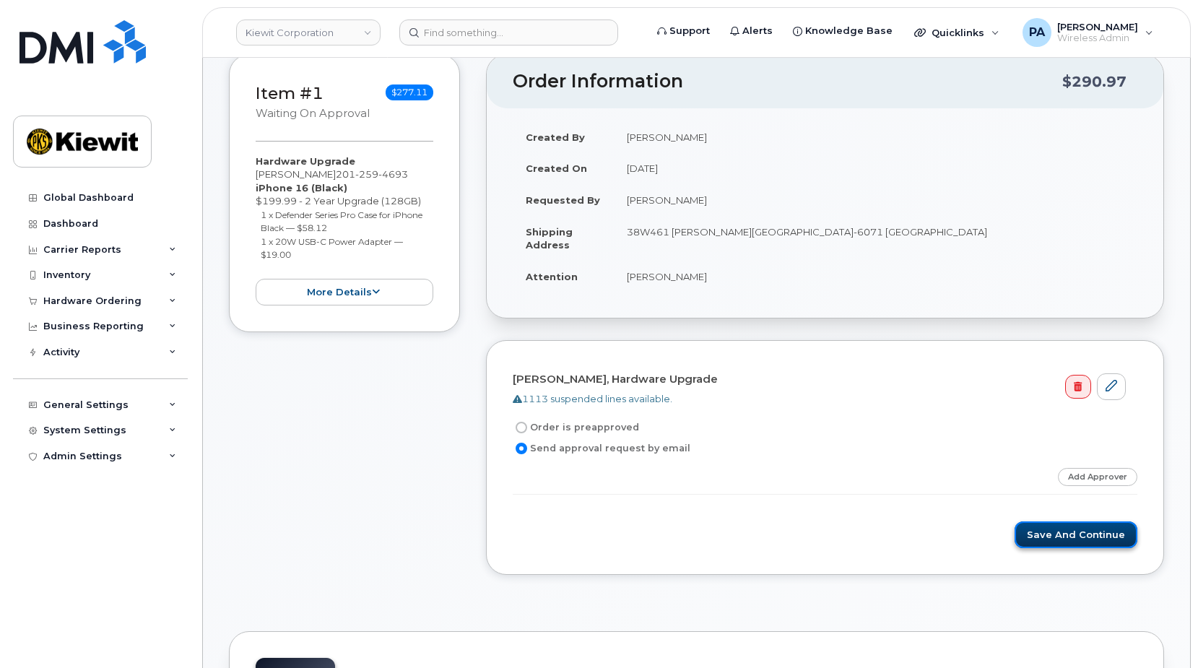
click at [1058, 532] on button "Save and Continue" at bounding box center [1076, 534] width 123 height 27
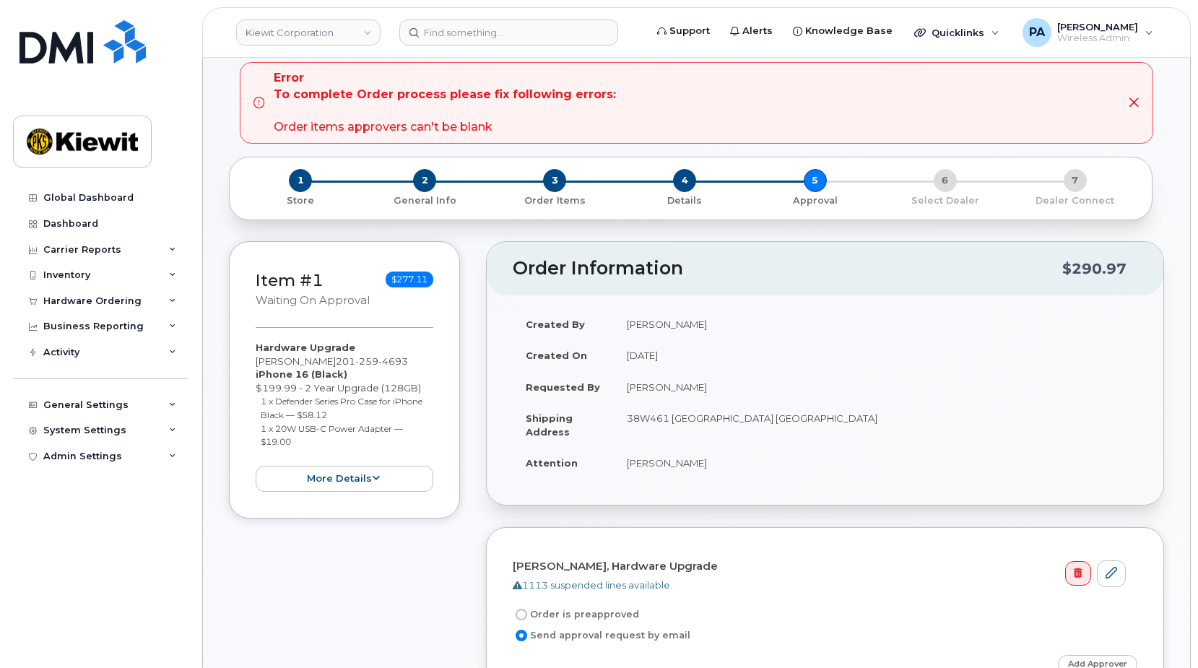
scroll to position [72, 0]
